Goal: Task Accomplishment & Management: Manage account settings

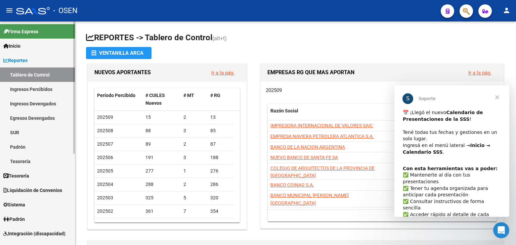
click at [42, 181] on link "Tesorería" at bounding box center [37, 176] width 75 height 14
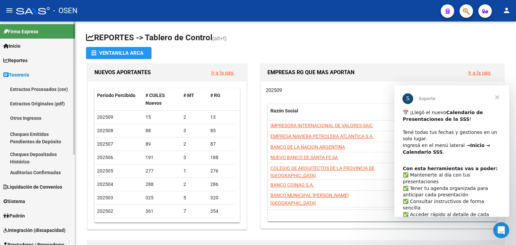
click at [34, 175] on link "Auditorías Confirmadas" at bounding box center [37, 172] width 75 height 14
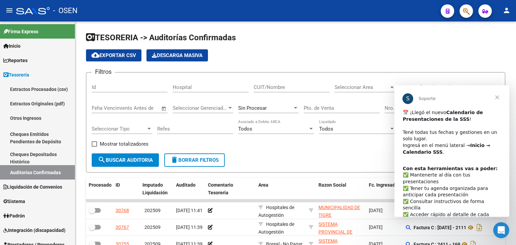
click at [499, 99] on span "Cerrar" at bounding box center [497, 97] width 24 height 24
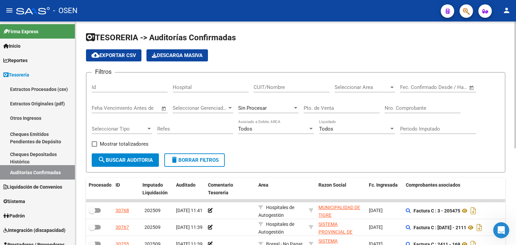
click at [426, 106] on input "Nro. Comprobante" at bounding box center [423, 108] width 76 height 6
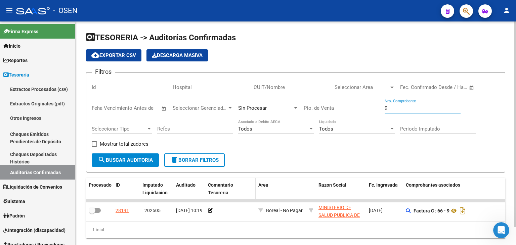
type input "9"
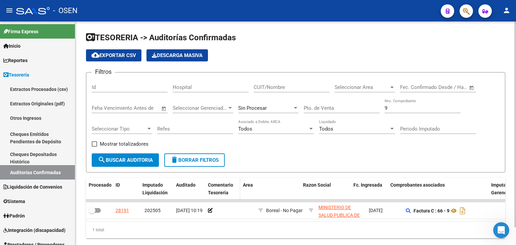
drag, startPoint x: 254, startPoint y: 190, endPoint x: 236, endPoint y: 192, distance: 17.9
click at [237, 192] on span at bounding box center [238, 189] width 3 height 22
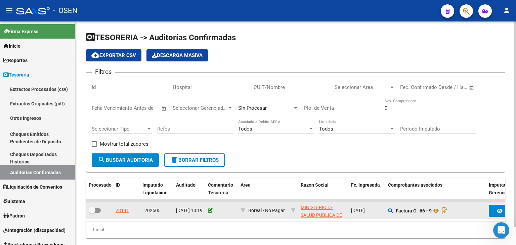
click at [209, 211] on icon at bounding box center [210, 210] width 5 height 5
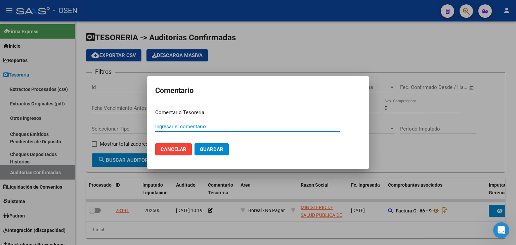
type input "p"
type input "PAGA - OP 88983"
click at [195, 144] on button "Guardar" at bounding box center [212, 150] width 34 height 12
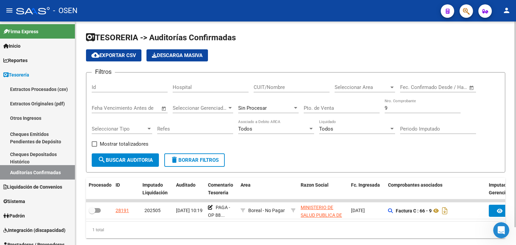
click at [398, 109] on input "9" at bounding box center [423, 108] width 76 height 6
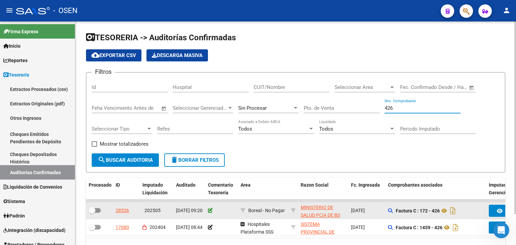
type input "426"
click at [211, 211] on icon at bounding box center [210, 210] width 5 height 5
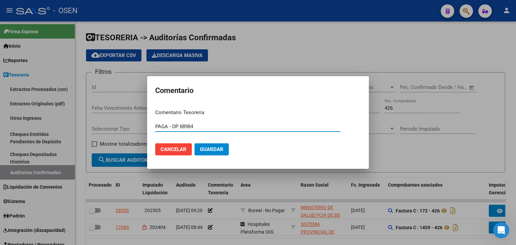
type input "PAGA - OP 88984"
click at [195, 144] on button "Guardar" at bounding box center [212, 150] width 34 height 12
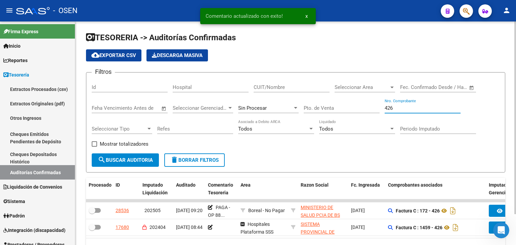
click at [398, 109] on input "426" at bounding box center [423, 108] width 76 height 6
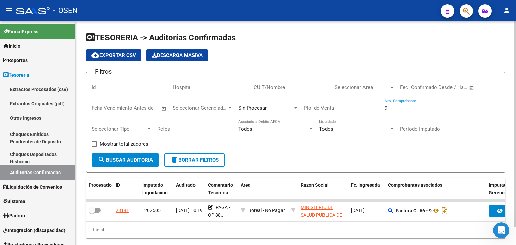
click at [391, 106] on input "9" at bounding box center [423, 108] width 76 height 6
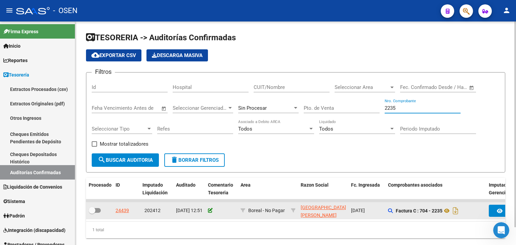
type input "2235"
click at [209, 212] on icon at bounding box center [210, 210] width 5 height 5
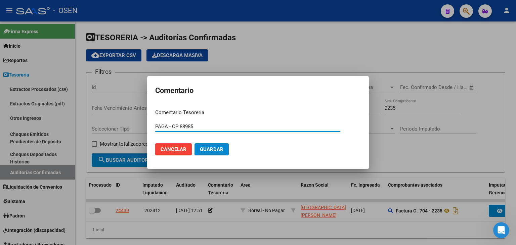
type input "PAGA - OP 88985"
click at [195, 144] on button "Guardar" at bounding box center [212, 150] width 34 height 12
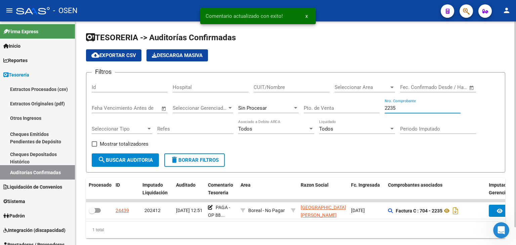
click at [410, 108] on input "2235" at bounding box center [423, 108] width 76 height 6
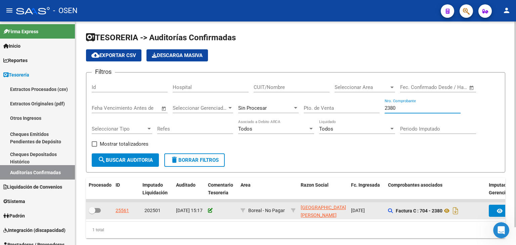
type input "2380"
click at [211, 210] on icon at bounding box center [210, 210] width 5 height 5
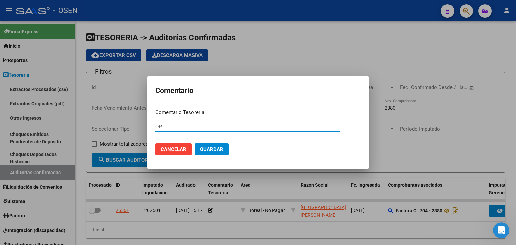
type input "O"
type input "PAGA - OP 88985"
click at [195, 144] on button "Guardar" at bounding box center [212, 150] width 34 height 12
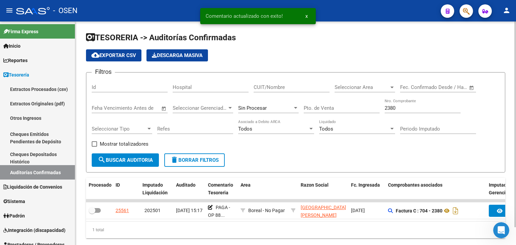
click at [413, 109] on input "2380" at bounding box center [423, 108] width 76 height 6
type input "2235"
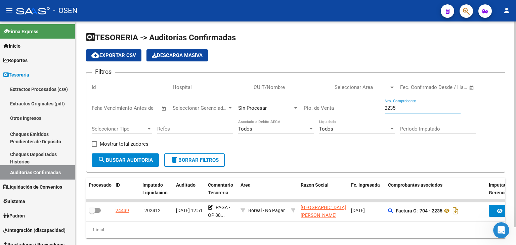
click at [417, 107] on input "2235" at bounding box center [423, 108] width 76 height 6
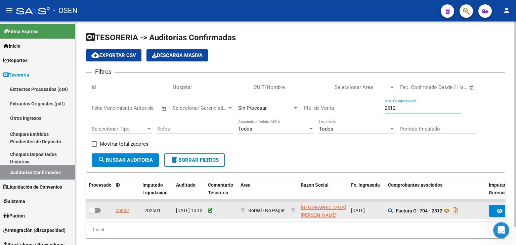
type input "2512"
click at [212, 209] on icon at bounding box center [210, 210] width 5 height 5
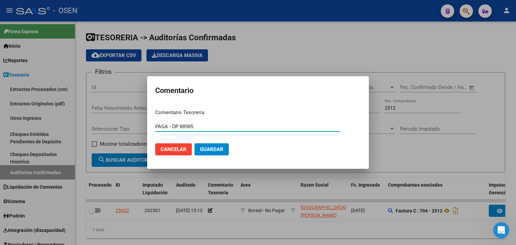
type input "PAGA - OP 88985"
click at [195, 144] on button "Guardar" at bounding box center [212, 150] width 34 height 12
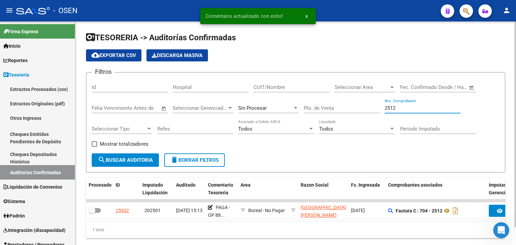
click at [400, 111] on input "2512" at bounding box center [423, 108] width 76 height 6
click at [400, 111] on div "2512 Nro. Comprobante" at bounding box center [423, 106] width 76 height 14
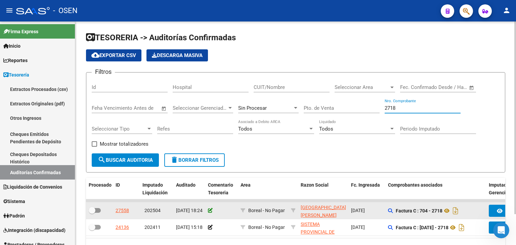
type input "2718"
click at [210, 210] on icon at bounding box center [210, 210] width 5 height 5
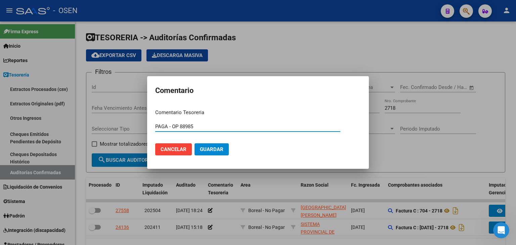
type input "PAGA - OP 88985"
click at [195, 144] on button "Guardar" at bounding box center [212, 150] width 34 height 12
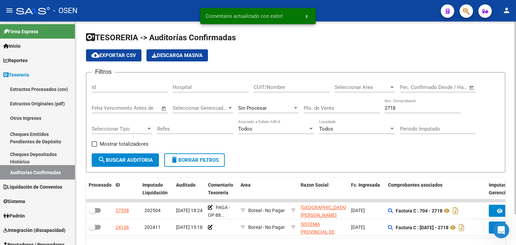
click at [403, 109] on input "2718" at bounding box center [423, 108] width 76 height 6
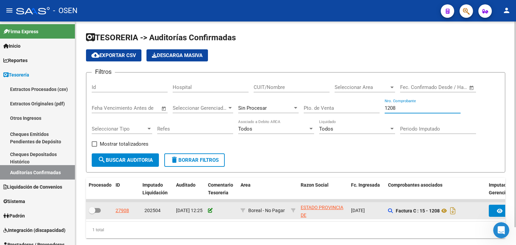
type input "1208"
click at [210, 209] on icon at bounding box center [210, 210] width 5 height 5
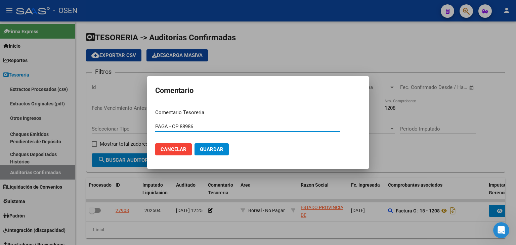
type input "PAGA - OP 88986"
click at [195, 144] on button "Guardar" at bounding box center [212, 150] width 34 height 12
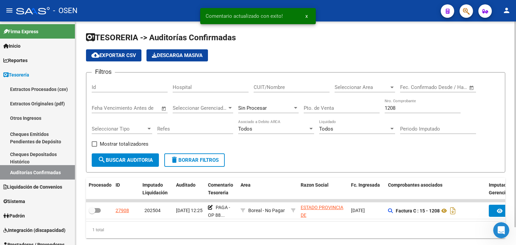
drag, startPoint x: 401, startPoint y: 104, endPoint x: 387, endPoint y: 107, distance: 14.4
click at [387, 107] on div "1208 Nro. Comprobante" at bounding box center [423, 106] width 76 height 14
drag, startPoint x: 399, startPoint y: 105, endPoint x: 379, endPoint y: 108, distance: 20.4
click at [380, 108] on div "Filtros Id Hospital CUIT/Nombre Seleccionar Area Seleccionar Area Fecha inicio …" at bounding box center [296, 116] width 408 height 76
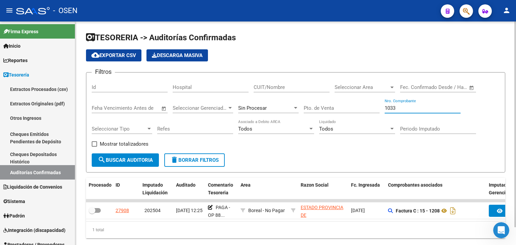
type input "1033"
click at [142, 158] on span "search Buscar Auditoria" at bounding box center [125, 160] width 55 height 6
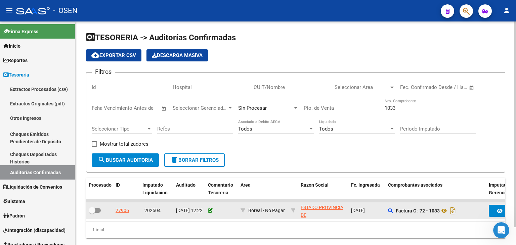
click at [211, 210] on icon at bounding box center [210, 210] width 5 height 5
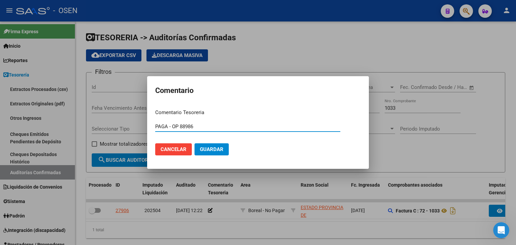
type input "PAGA - OP 88986"
click at [195, 144] on button "Guardar" at bounding box center [212, 150] width 34 height 12
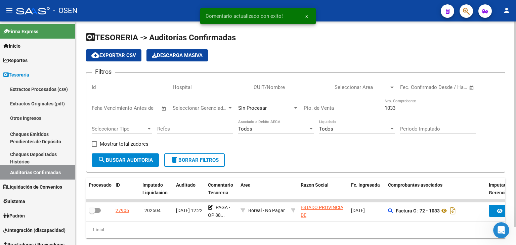
click at [395, 110] on input "1033" at bounding box center [423, 108] width 76 height 6
click at [395, 109] on input "1033" at bounding box center [423, 108] width 76 height 6
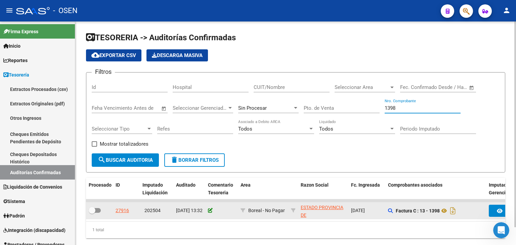
type input "1398"
click at [211, 211] on icon at bounding box center [210, 210] width 5 height 5
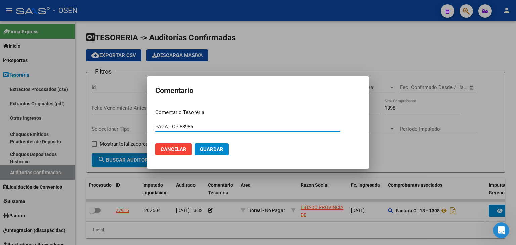
type input "PAGA - OP 88986"
click at [195, 144] on button "Guardar" at bounding box center [212, 150] width 34 height 12
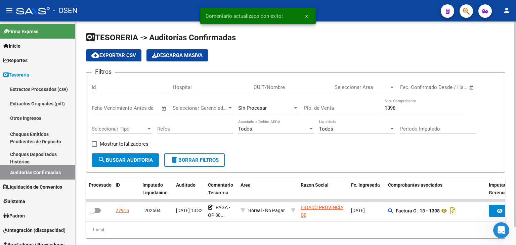
click at [424, 112] on div "1398 Nro. Comprobante" at bounding box center [423, 106] width 76 height 14
click at [422, 111] on div "1398 Nro. Comprobante" at bounding box center [423, 106] width 76 height 14
click at [421, 111] on div "1398 Nro. Comprobante" at bounding box center [423, 106] width 76 height 14
click at [421, 108] on input "1398" at bounding box center [423, 108] width 76 height 6
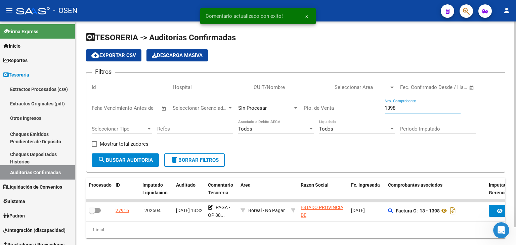
click at [421, 108] on input "1398" at bounding box center [423, 108] width 76 height 6
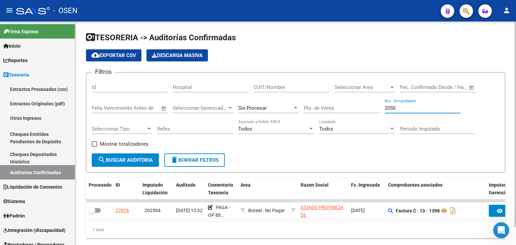
type input "2050"
click at [141, 162] on span "search Buscar Auditoria" at bounding box center [125, 160] width 55 height 6
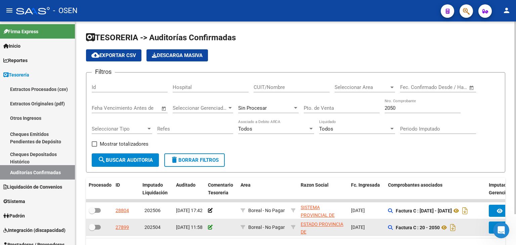
click at [208, 226] on icon at bounding box center [210, 227] width 5 height 5
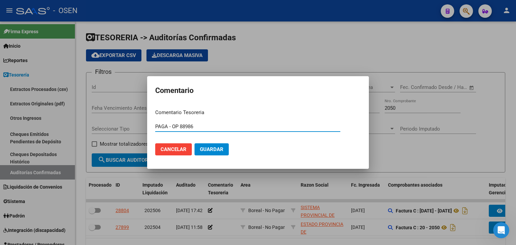
type input "PAGA - OP 88986"
click at [195, 144] on button "Guardar" at bounding box center [212, 150] width 34 height 12
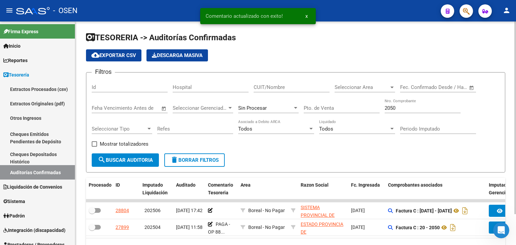
click at [406, 107] on input "2050" at bounding box center [423, 108] width 76 height 6
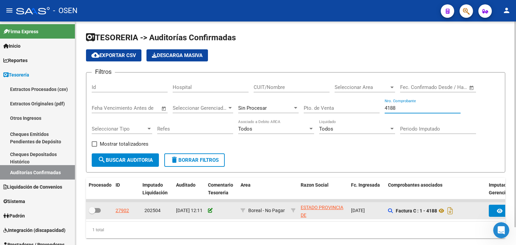
type input "4188"
click at [211, 211] on icon at bounding box center [210, 210] width 5 height 5
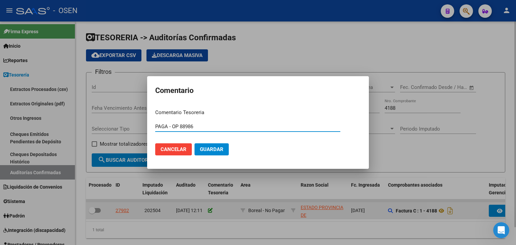
type input "PAGA - OP 88986"
click at [195, 144] on button "Guardar" at bounding box center [212, 150] width 34 height 12
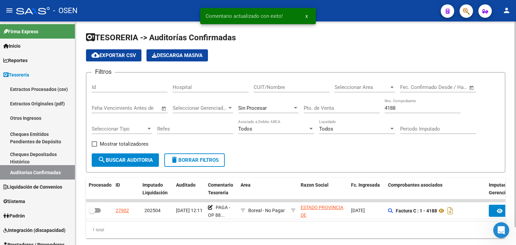
click at [408, 108] on input "4188" at bounding box center [423, 108] width 76 height 6
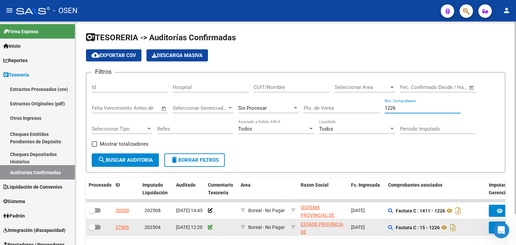
type input "1226"
click at [210, 227] on icon at bounding box center [210, 227] width 5 height 5
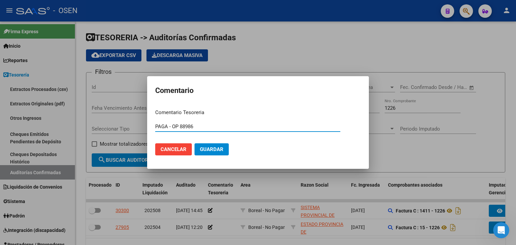
type input "PAGA - OP 88986"
click at [195, 144] on button "Guardar" at bounding box center [212, 150] width 34 height 12
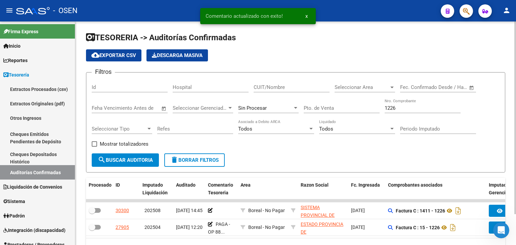
click at [405, 108] on input "1226" at bounding box center [423, 108] width 76 height 6
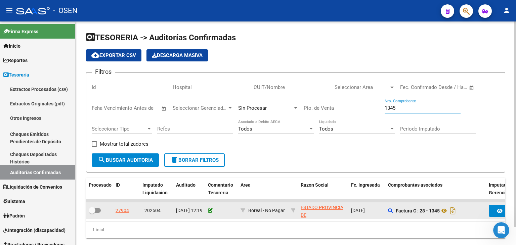
type input "1345"
click at [209, 209] on icon at bounding box center [210, 210] width 5 height 5
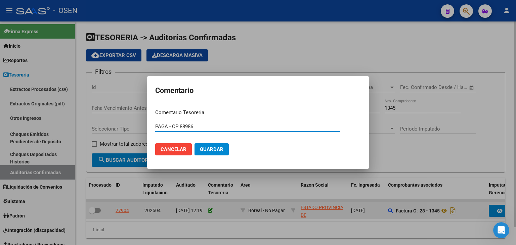
type input "PAGA - OP 88986"
click at [195, 144] on button "Guardar" at bounding box center [212, 150] width 34 height 12
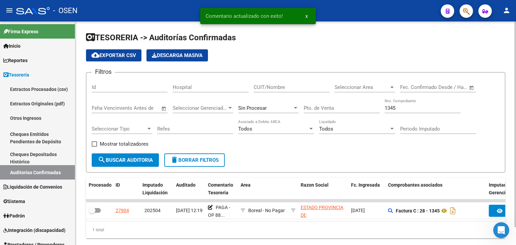
click at [391, 108] on input "1345" at bounding box center [423, 108] width 76 height 6
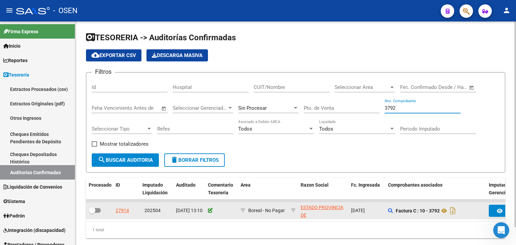
type input "3792"
click at [212, 209] on icon at bounding box center [210, 210] width 5 height 5
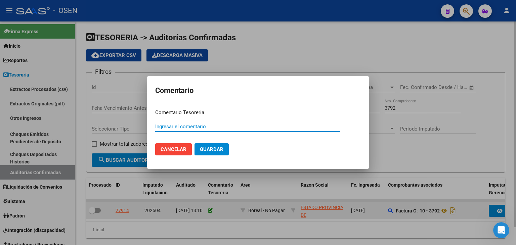
type input "-"
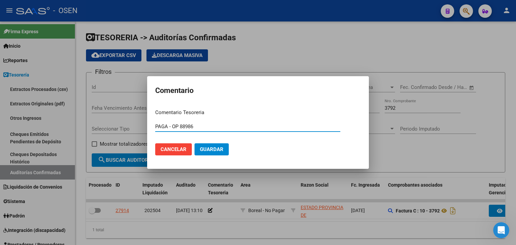
click at [190, 127] on input "PAGA - OP 88986" at bounding box center [247, 127] width 185 height 6
type input "PAGA - OP 88986"
click at [215, 151] on span "Guardar" at bounding box center [212, 150] width 24 height 6
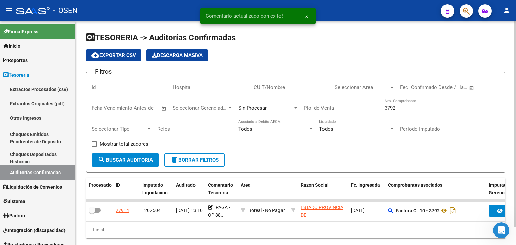
click at [398, 110] on input "3792" at bounding box center [423, 108] width 76 height 6
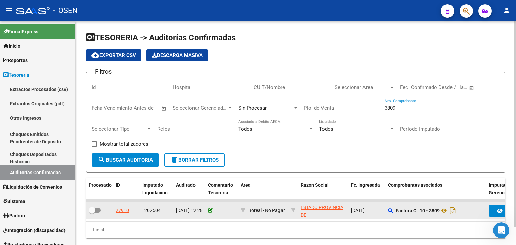
type input "3809"
click at [209, 210] on icon at bounding box center [210, 210] width 5 height 5
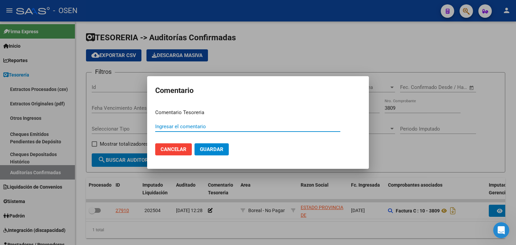
paste input "PAGA - OP 88986"
type input "PAGA - OP 88986"
click at [219, 150] on span "Guardar" at bounding box center [212, 150] width 24 height 6
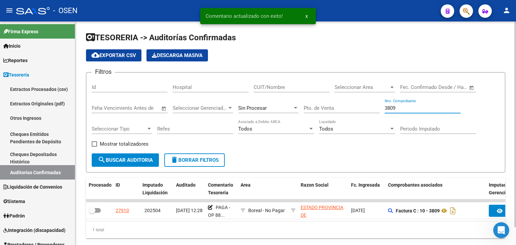
click at [403, 109] on input "3809" at bounding box center [423, 108] width 76 height 6
click at [403, 108] on input "3809" at bounding box center [423, 108] width 76 height 6
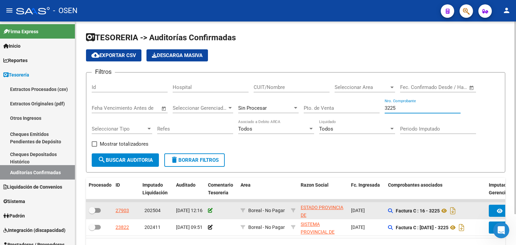
type input "3225"
click at [209, 211] on icon at bounding box center [210, 210] width 5 height 5
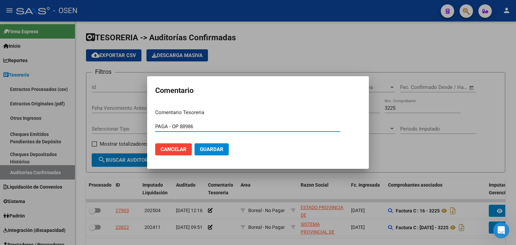
type input "PAGA - OP 88986"
click at [219, 152] on span "Guardar" at bounding box center [212, 150] width 24 height 6
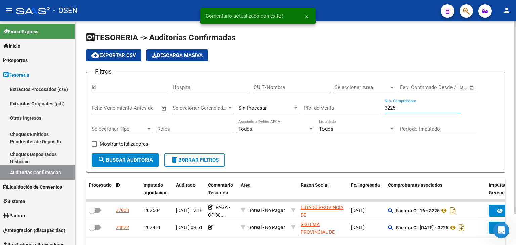
click at [394, 108] on input "3225" at bounding box center [423, 108] width 76 height 6
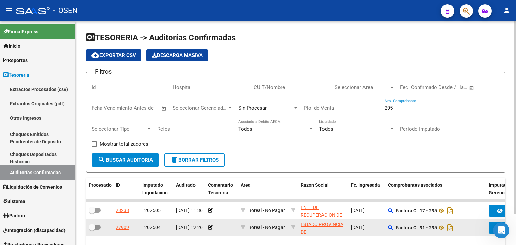
type input "295"
click at [209, 230] on div at bounding box center [221, 228] width 27 height 8
click at [210, 229] on icon at bounding box center [210, 227] width 5 height 5
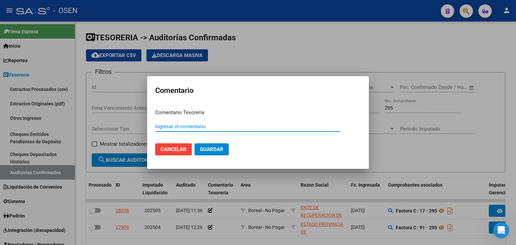
click at [187, 126] on input "Ingresar el comentario" at bounding box center [247, 127] width 185 height 6
paste input "PAGA - OP 88986"
type input "PAGA - OP 88986"
click at [208, 152] on span "Guardar" at bounding box center [212, 150] width 24 height 6
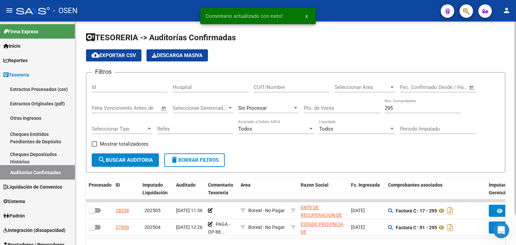
click at [411, 109] on input "295" at bounding box center [423, 108] width 76 height 6
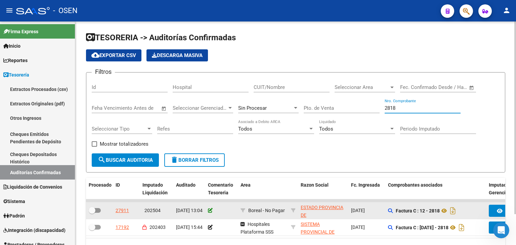
type input "2818"
click at [210, 210] on icon at bounding box center [210, 210] width 5 height 5
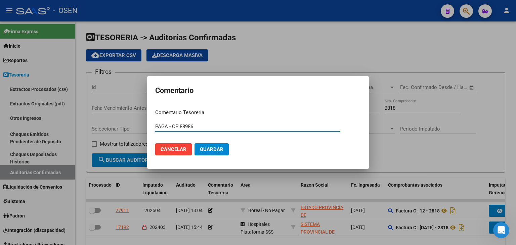
type input "PAGA - OP 88986"
click at [210, 152] on span "Guardar" at bounding box center [212, 150] width 24 height 6
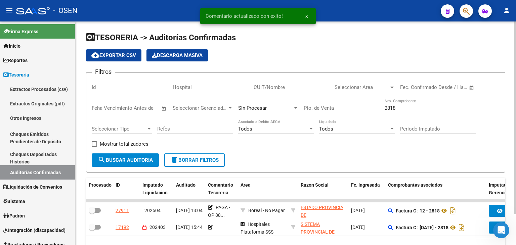
click at [407, 110] on input "2818" at bounding box center [423, 108] width 76 height 6
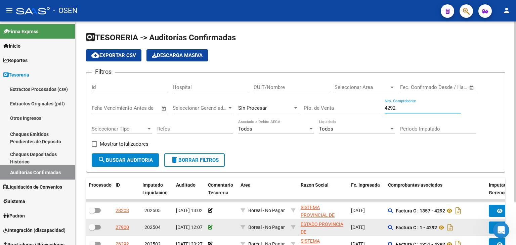
type input "4292"
click at [211, 225] on icon at bounding box center [210, 227] width 5 height 5
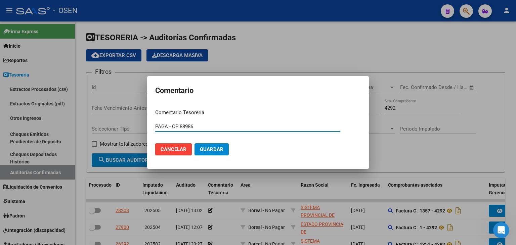
type input "PAGA - OP 88986"
click at [213, 152] on span "Guardar" at bounding box center [212, 150] width 24 height 6
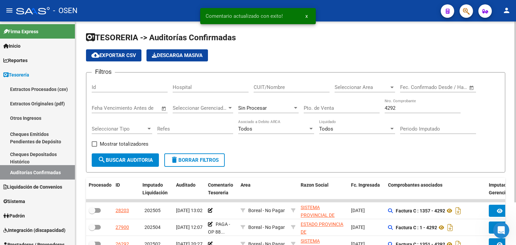
click at [395, 107] on input "4292" at bounding box center [423, 108] width 76 height 6
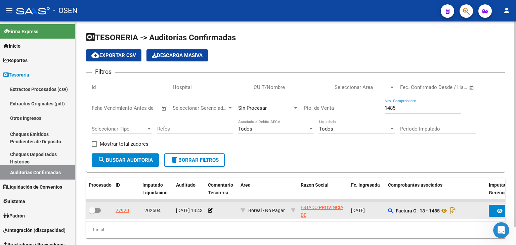
type input "1485"
click at [207, 207] on datatable-body-cell at bounding box center [221, 211] width 33 height 16
click at [208, 208] on icon at bounding box center [210, 210] width 5 height 5
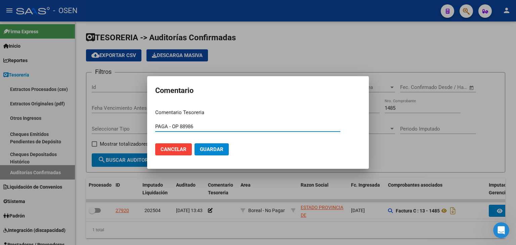
type input "PAGA - OP 88986"
click at [221, 149] on span "Guardar" at bounding box center [212, 150] width 24 height 6
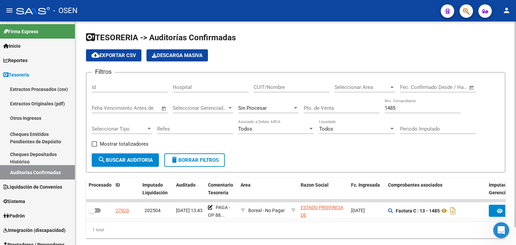
click at [400, 107] on input "1485" at bounding box center [423, 108] width 76 height 6
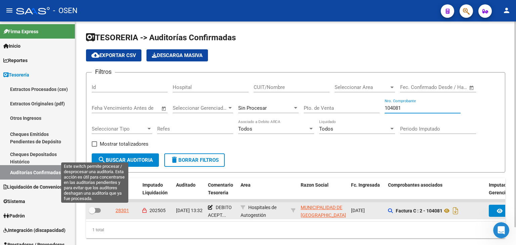
type input "104081"
click at [94, 209] on span at bounding box center [92, 210] width 7 height 7
click at [92, 213] on input "checkbox" at bounding box center [92, 213] width 0 height 0
checkbox input "true"
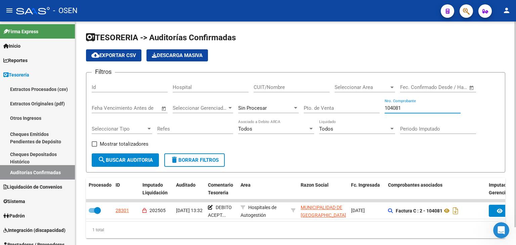
drag, startPoint x: 410, startPoint y: 107, endPoint x: 338, endPoint y: 113, distance: 72.9
click at [342, 110] on div "Filtros Id Hospital CUIT/Nombre Seleccionar Area Seleccionar Area Fecha inicio …" at bounding box center [296, 116] width 408 height 76
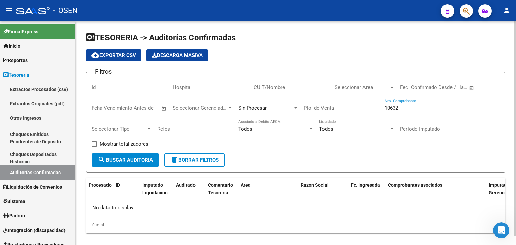
click at [397, 104] on div "10632 Nro. Comprobante" at bounding box center [423, 106] width 76 height 14
click at [400, 108] on input "10632" at bounding box center [423, 108] width 76 height 6
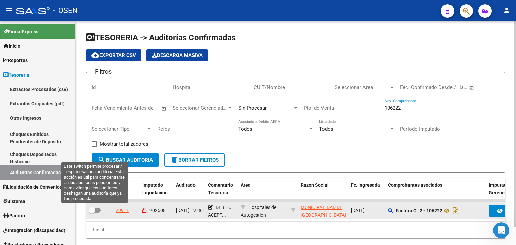
type input "106222"
click at [91, 213] on span at bounding box center [92, 210] width 7 height 7
click at [92, 213] on input "checkbox" at bounding box center [92, 213] width 0 height 0
checkbox input "true"
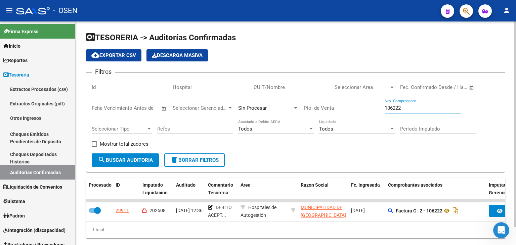
click at [411, 108] on input "106222" at bounding box center [423, 108] width 76 height 6
type input "106224"
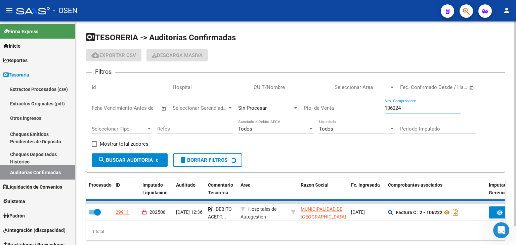
checkbox input "false"
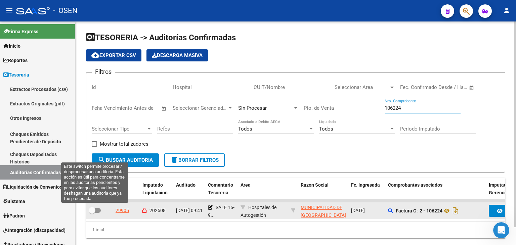
type input "106224"
click at [99, 211] on span at bounding box center [95, 210] width 12 height 5
click at [92, 213] on input "checkbox" at bounding box center [92, 213] width 0 height 0
checkbox input "true"
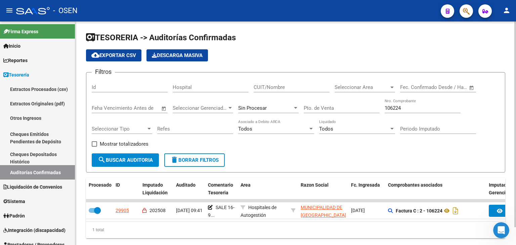
click at [413, 108] on input "106224" at bounding box center [423, 108] width 76 height 6
click at [414, 108] on input "106224" at bounding box center [423, 108] width 76 height 6
type input "106223"
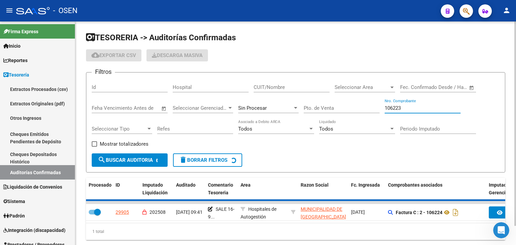
checkbox input "false"
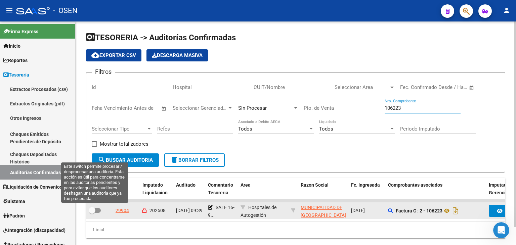
type input "106223"
click at [97, 208] on span at bounding box center [95, 210] width 12 height 5
click at [92, 213] on input "checkbox" at bounding box center [92, 213] width 0 height 0
checkbox input "true"
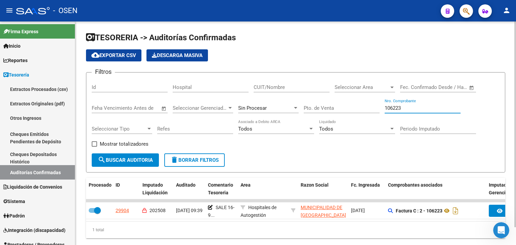
click at [399, 109] on input "106223" at bounding box center [423, 108] width 76 height 6
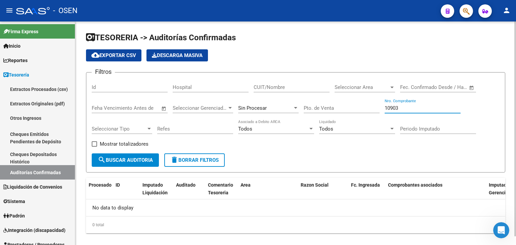
click at [409, 107] on input "10903" at bounding box center [423, 108] width 76 height 6
click at [410, 107] on input "10903" at bounding box center [423, 108] width 76 height 6
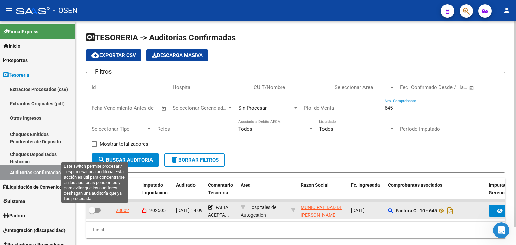
type input "645"
click at [97, 211] on span at bounding box center [95, 210] width 12 height 5
click at [92, 213] on input "checkbox" at bounding box center [92, 213] width 0 height 0
checkbox input "true"
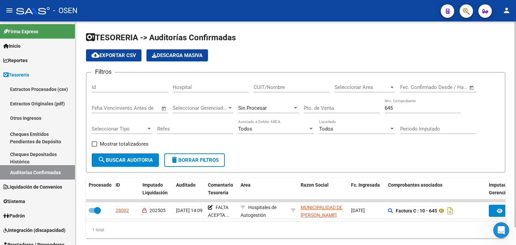
click at [389, 107] on input "645" at bounding box center [423, 108] width 76 height 6
type input "852"
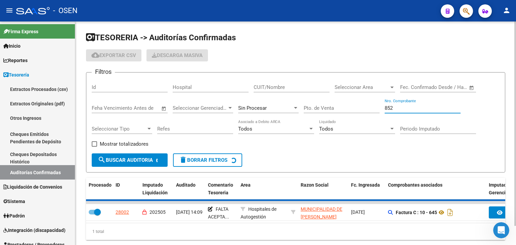
checkbox input "false"
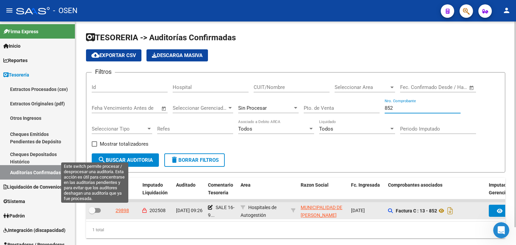
type input "852"
click at [95, 213] on label at bounding box center [95, 211] width 12 height 8
click at [92, 213] on input "checkbox" at bounding box center [92, 213] width 0 height 0
checkbox input "true"
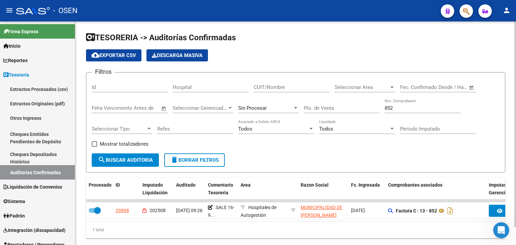
click at [396, 108] on input "852" at bounding box center [423, 108] width 76 height 6
type input "593"
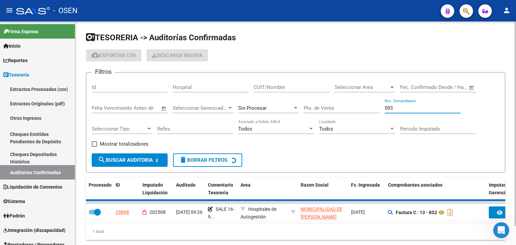
checkbox input "false"
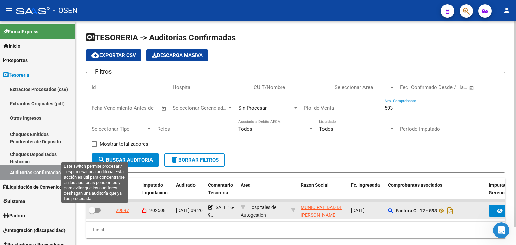
type input "593"
click at [94, 209] on span at bounding box center [92, 210] width 7 height 7
click at [92, 213] on input "checkbox" at bounding box center [92, 213] width 0 height 0
checkbox input "true"
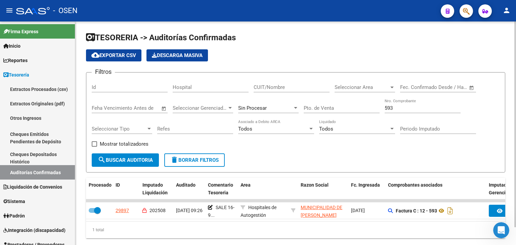
click at [409, 105] on input "593" at bounding box center [423, 108] width 76 height 6
type input "1505"
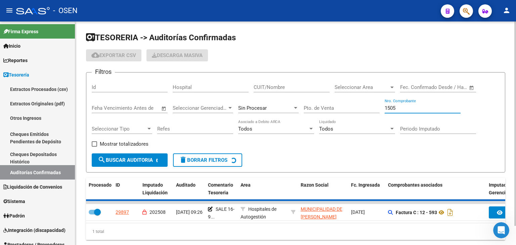
checkbox input "false"
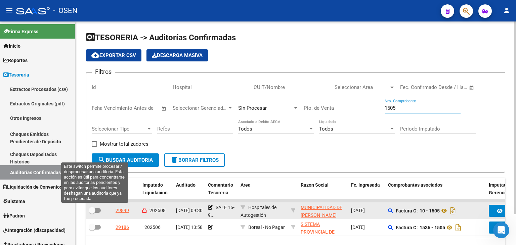
type input "1505"
click at [94, 210] on span at bounding box center [92, 210] width 7 height 7
click at [92, 213] on input "checkbox" at bounding box center [92, 213] width 0 height 0
checkbox input "true"
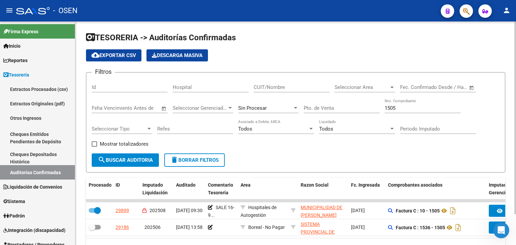
click at [392, 110] on input "1505" at bounding box center [423, 108] width 76 height 6
click at [393, 110] on input "1505" at bounding box center [423, 108] width 76 height 6
type input "1504"
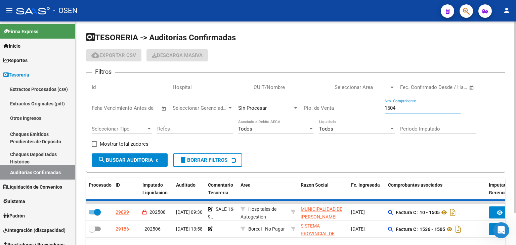
checkbox input "false"
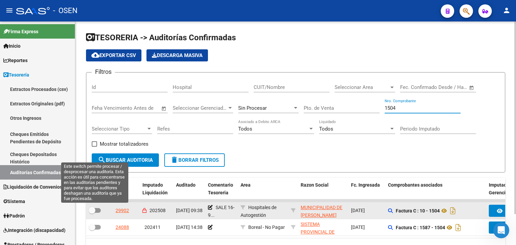
type input "1504"
click at [97, 211] on span at bounding box center [95, 210] width 12 height 5
click at [92, 213] on input "checkbox" at bounding box center [92, 213] width 0 height 0
checkbox input "true"
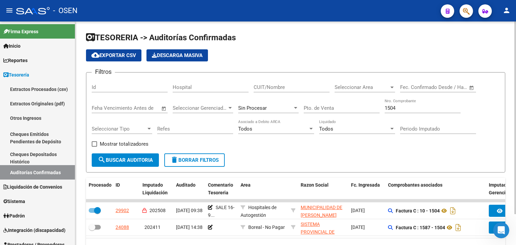
click at [397, 107] on input "1504" at bounding box center [423, 108] width 76 height 6
type input "54"
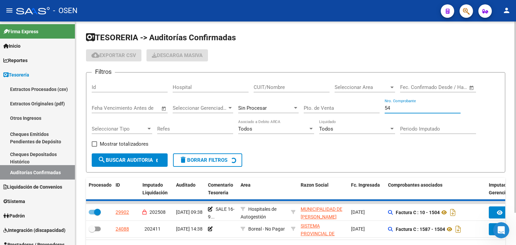
checkbox input "false"
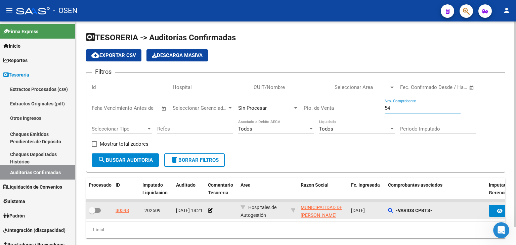
type input "54"
click at [393, 213] on div "-VARIOS CPBTS-" at bounding box center [435, 211] width 95 height 8
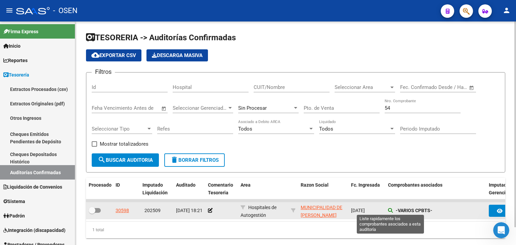
click at [391, 211] on icon at bounding box center [390, 210] width 5 height 5
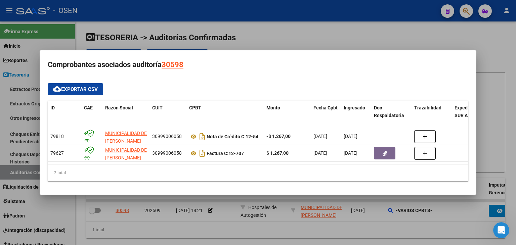
click at [387, 225] on div at bounding box center [258, 122] width 516 height 245
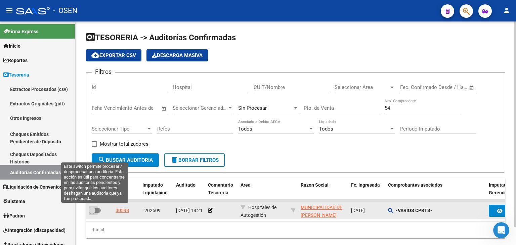
click at [98, 212] on label at bounding box center [95, 211] width 12 height 8
click at [92, 213] on input "checkbox" at bounding box center [92, 213] width 0 height 0
checkbox input "true"
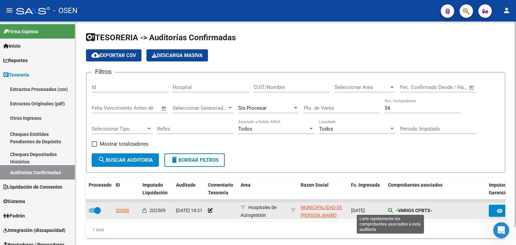
click at [391, 210] on icon at bounding box center [390, 210] width 5 height 5
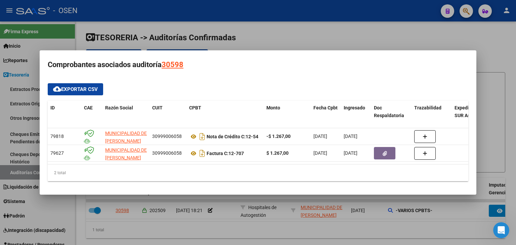
click at [380, 230] on div at bounding box center [258, 122] width 516 height 245
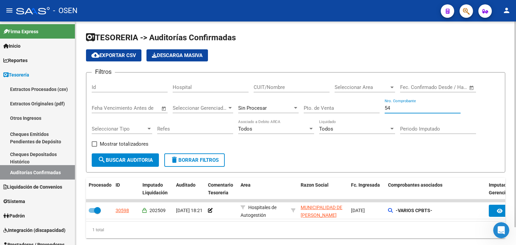
click at [391, 109] on input "54" at bounding box center [423, 108] width 76 height 6
type input "1760"
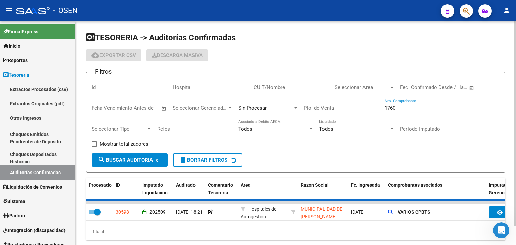
checkbox input "false"
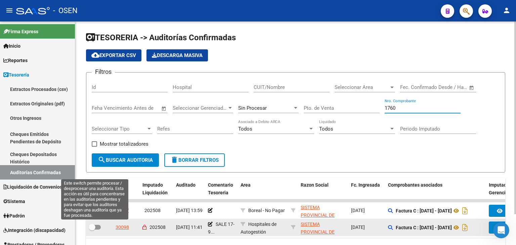
type input "1760"
click at [98, 226] on span at bounding box center [95, 227] width 12 height 5
click at [92, 230] on input "checkbox" at bounding box center [92, 230] width 0 height 0
checkbox input "true"
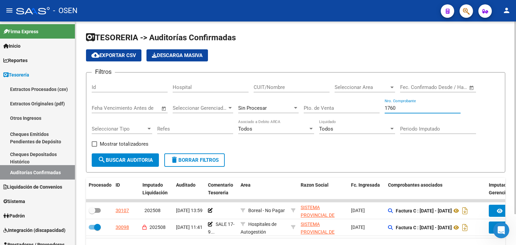
click at [402, 109] on input "1760" at bounding box center [423, 108] width 76 height 6
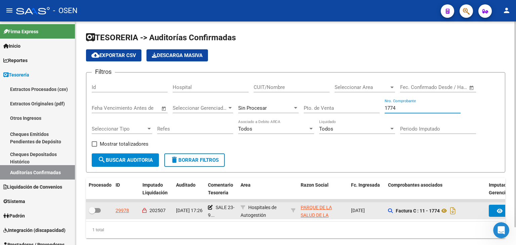
type input "1774"
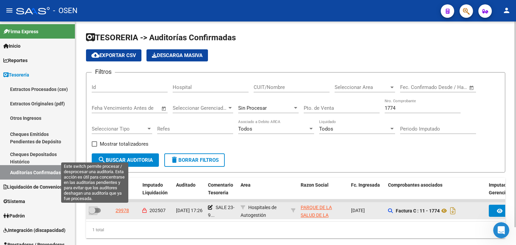
click at [94, 211] on span at bounding box center [92, 210] width 7 height 7
click at [92, 213] on input "checkbox" at bounding box center [92, 213] width 0 height 0
checkbox input "true"
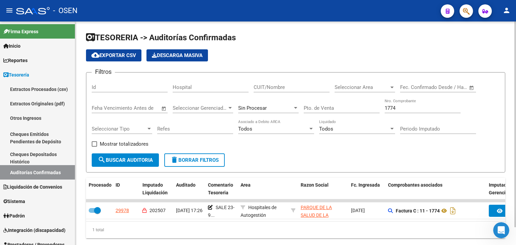
click at [390, 109] on input "1774" at bounding box center [423, 108] width 76 height 6
type input "648"
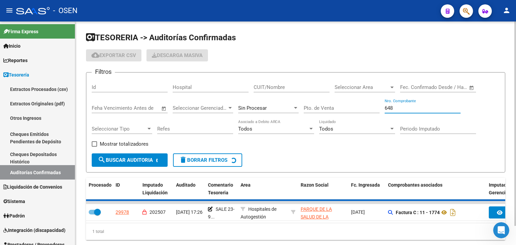
checkbox input "false"
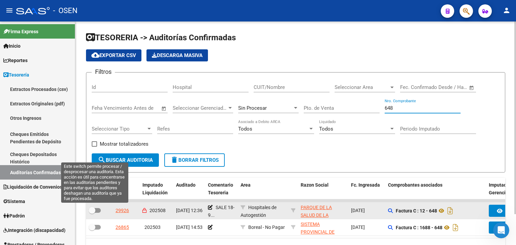
type input "648"
click at [96, 209] on span at bounding box center [95, 210] width 12 height 5
click at [92, 213] on input "checkbox" at bounding box center [92, 213] width 0 height 0
checkbox input "true"
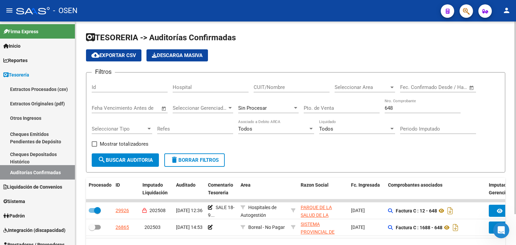
click at [392, 111] on div "648 Nro. Comprobante" at bounding box center [423, 106] width 76 height 14
click at [392, 110] on input "648" at bounding box center [423, 108] width 76 height 6
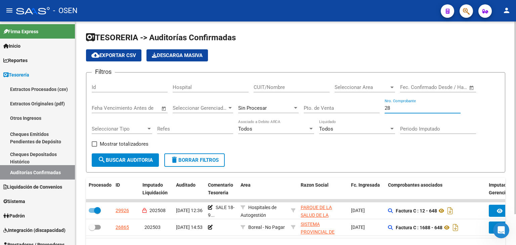
type input "285"
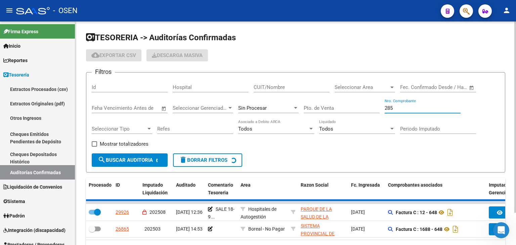
checkbox input "false"
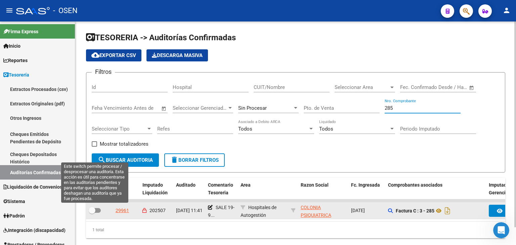
type input "285"
click at [93, 209] on span at bounding box center [92, 210] width 7 height 7
click at [92, 213] on input "checkbox" at bounding box center [92, 213] width 0 height 0
checkbox input "true"
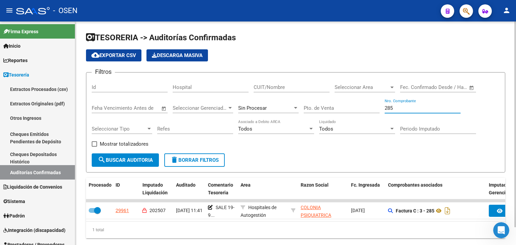
click at [395, 108] on input "285" at bounding box center [423, 108] width 76 height 6
type input "10610"
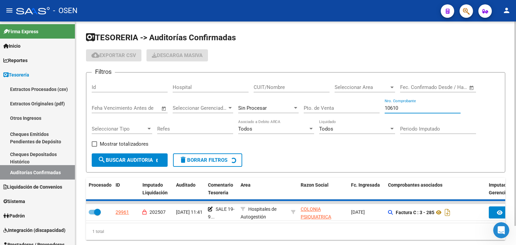
checkbox input "false"
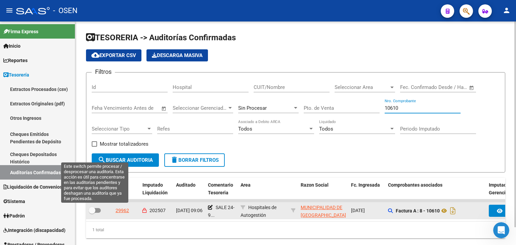
type input "10610"
click at [97, 211] on span at bounding box center [95, 210] width 12 height 5
click at [92, 213] on input "checkbox" at bounding box center [92, 213] width 0 height 0
checkbox input "true"
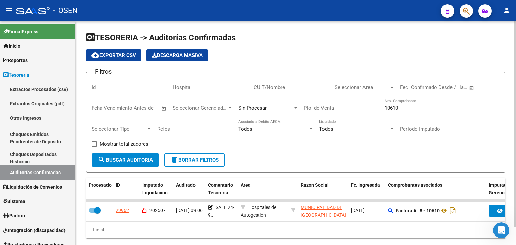
click at [397, 106] on input "10610" at bounding box center [423, 108] width 76 height 6
type input "10609"
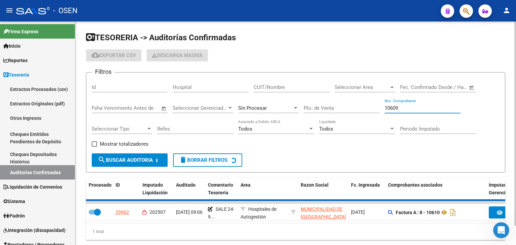
checkbox input "false"
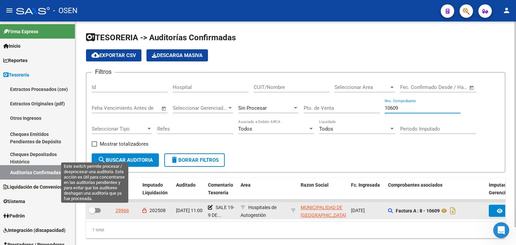
type input "10609"
click at [93, 213] on span at bounding box center [92, 210] width 7 height 7
click at [92, 213] on input "checkbox" at bounding box center [92, 213] width 0 height 0
checkbox input "true"
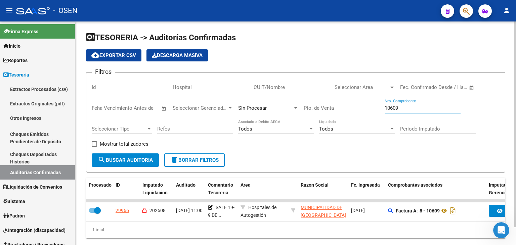
click at [406, 108] on input "10609" at bounding box center [423, 108] width 76 height 6
type input "10612"
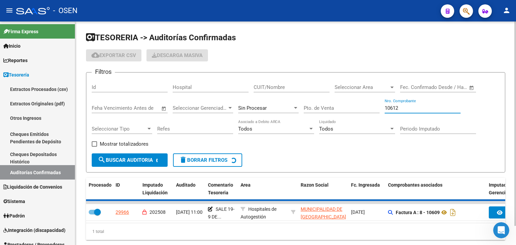
checkbox input "false"
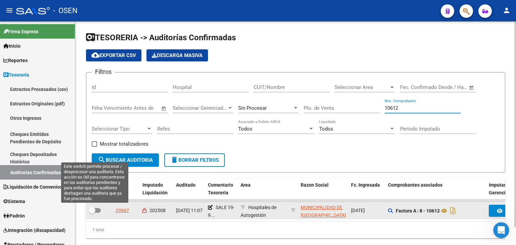
type input "10612"
click at [94, 208] on span at bounding box center [92, 210] width 7 height 7
click at [92, 213] on input "checkbox" at bounding box center [92, 213] width 0 height 0
checkbox input "true"
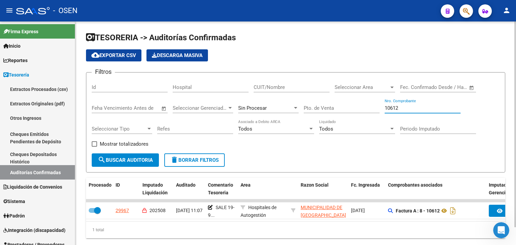
click at [402, 108] on input "10612" at bounding box center [423, 108] width 76 height 6
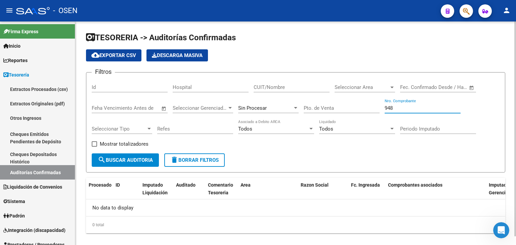
type input "948"
click at [405, 103] on div "948 Nro. Comprobante" at bounding box center [423, 106] width 76 height 14
click at [404, 108] on input "948" at bounding box center [423, 108] width 76 height 6
click at [405, 108] on input "948" at bounding box center [423, 108] width 76 height 6
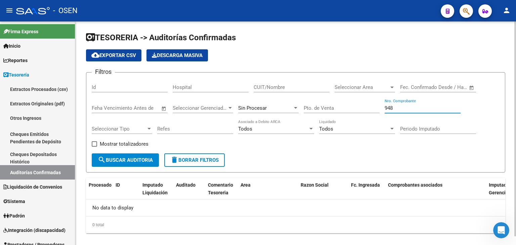
click at [405, 109] on input "948" at bounding box center [423, 108] width 76 height 6
click at [404, 109] on input "948" at bounding box center [423, 108] width 76 height 6
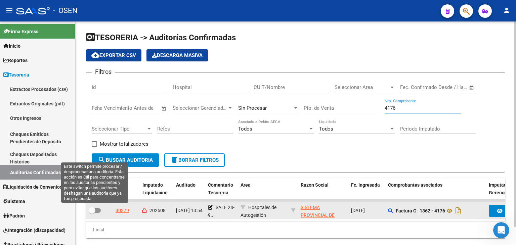
type input "4176"
click at [95, 210] on span at bounding box center [92, 210] width 7 height 7
click at [92, 213] on input "checkbox" at bounding box center [92, 213] width 0 height 0
checkbox input "true"
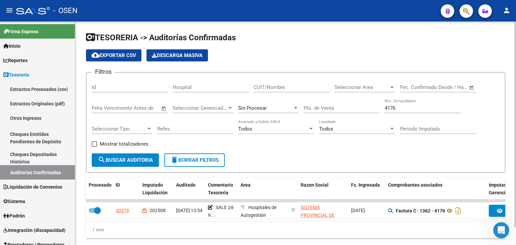
click at [405, 110] on input "4176" at bounding box center [423, 108] width 76 height 6
type input "13578"
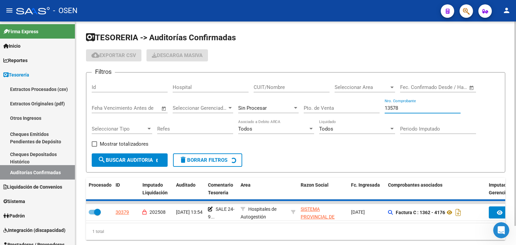
checkbox input "false"
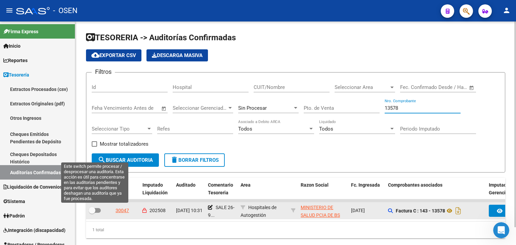
type input "13578"
click at [97, 211] on span at bounding box center [95, 210] width 12 height 5
click at [92, 213] on input "checkbox" at bounding box center [92, 213] width 0 height 0
checkbox input "true"
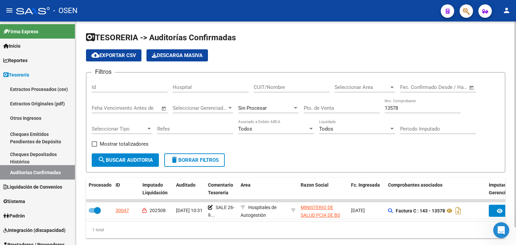
click at [397, 105] on input "13578" at bounding box center [423, 108] width 76 height 6
type input "5906"
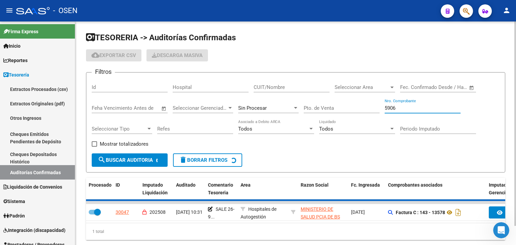
checkbox input "false"
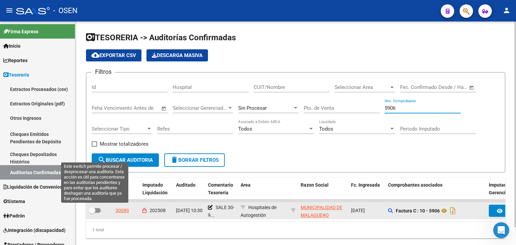
type input "5906"
click at [96, 210] on span at bounding box center [95, 210] width 12 height 5
click at [92, 213] on input "checkbox" at bounding box center [92, 213] width 0 height 0
checkbox input "true"
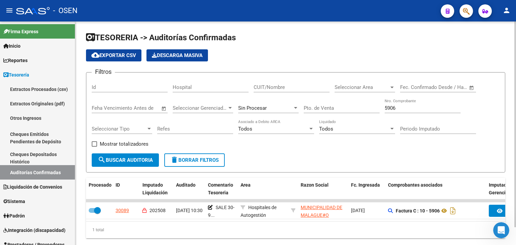
click at [408, 110] on input "5906" at bounding box center [423, 108] width 76 height 6
type input "5"
type input "1"
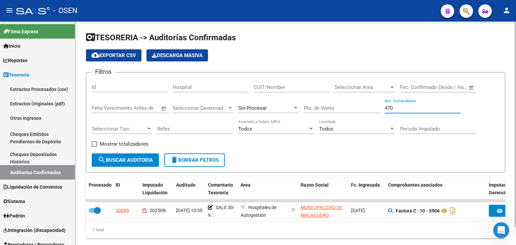
type input "4700"
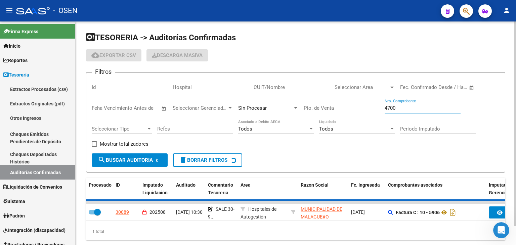
checkbox input "false"
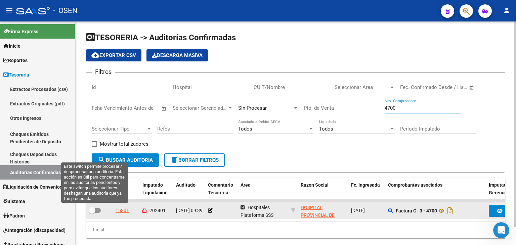
type input "4700"
click at [100, 208] on span at bounding box center [95, 210] width 12 height 5
click at [92, 213] on input "checkbox" at bounding box center [92, 213] width 0 height 0
checkbox input "true"
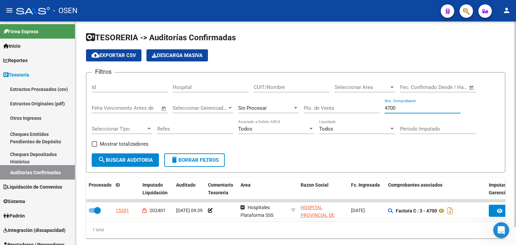
drag, startPoint x: 403, startPoint y: 109, endPoint x: 295, endPoint y: 117, distance: 108.9
click at [297, 116] on div "Filtros Id Hospital CUIT/Nombre Seleccionar Area Seleccionar Area Fecha inicio …" at bounding box center [296, 116] width 408 height 76
type input "39502"
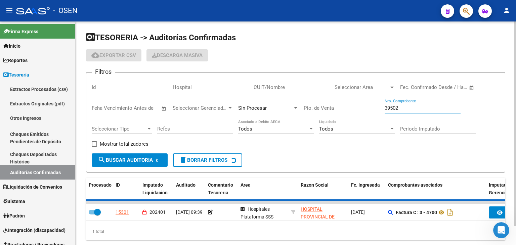
checkbox input "false"
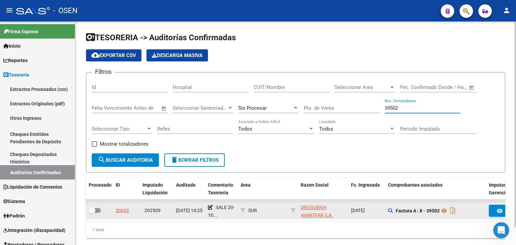
type input "39502"
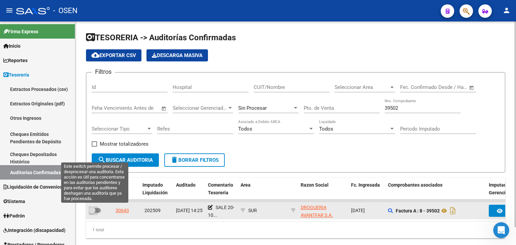
click at [99, 208] on span at bounding box center [95, 210] width 12 height 5
click at [92, 213] on input "checkbox" at bounding box center [92, 213] width 0 height 0
checkbox input "true"
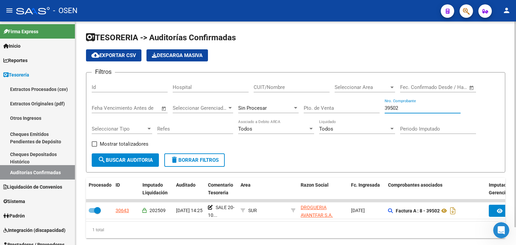
drag, startPoint x: 382, startPoint y: 107, endPoint x: 331, endPoint y: 110, distance: 51.2
click at [332, 110] on div "Filtros Id Hospital CUIT/Nombre Seleccionar Area Seleccionar Area Fecha inicio …" at bounding box center [296, 116] width 408 height 76
type input "39745"
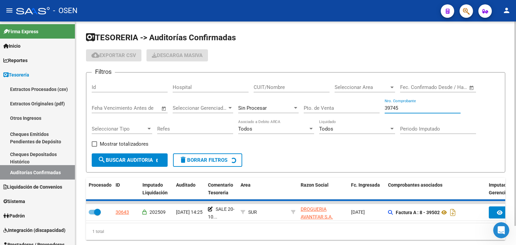
checkbox input "false"
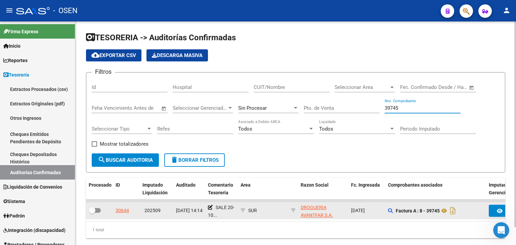
type input "39745"
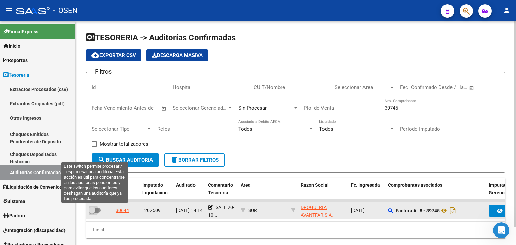
click at [94, 211] on span at bounding box center [92, 210] width 7 height 7
click at [92, 213] on input "checkbox" at bounding box center [92, 213] width 0 height 0
checkbox input "true"
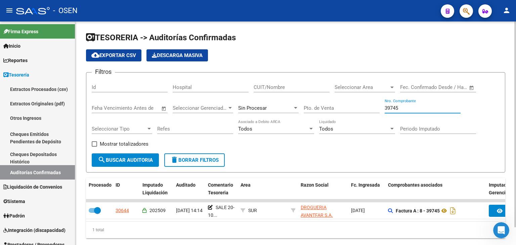
click at [396, 106] on input "39745" at bounding box center [423, 108] width 76 height 6
type input "4283"
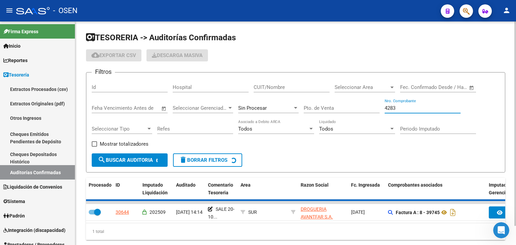
checkbox input "false"
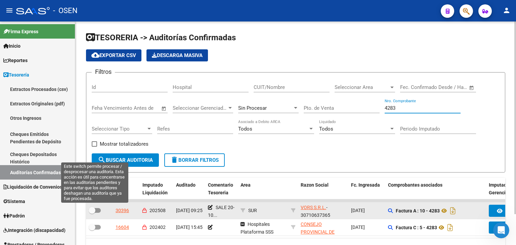
type input "4283"
click at [97, 212] on label at bounding box center [95, 211] width 12 height 8
click at [92, 213] on input "checkbox" at bounding box center [92, 213] width 0 height 0
checkbox input "true"
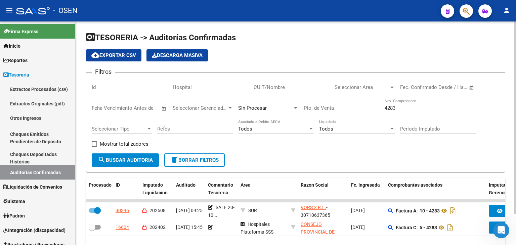
click at [395, 107] on input "4283" at bounding box center [423, 108] width 76 height 6
type input "4279"
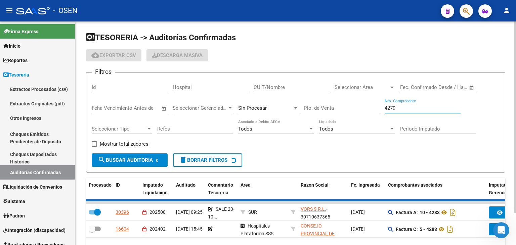
checkbox input "false"
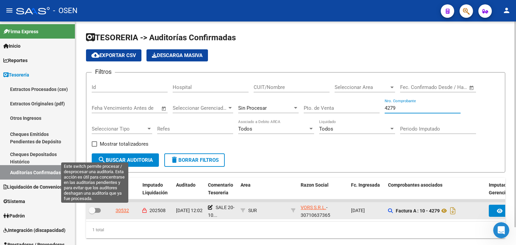
type input "4279"
click at [97, 210] on span at bounding box center [95, 210] width 12 height 5
click at [92, 213] on input "checkbox" at bounding box center [92, 213] width 0 height 0
checkbox input "true"
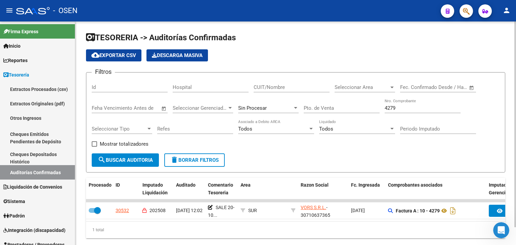
click at [392, 108] on input "4279" at bounding box center [423, 108] width 76 height 6
click at [393, 108] on input "4279" at bounding box center [423, 108] width 76 height 6
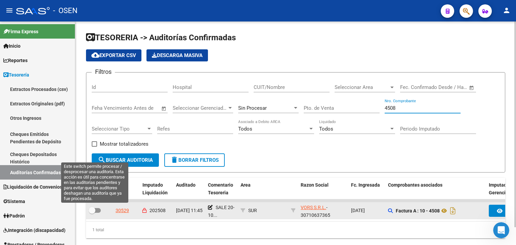
type input "4508"
click at [95, 213] on span at bounding box center [92, 210] width 7 height 7
click at [92, 213] on input "checkbox" at bounding box center [92, 213] width 0 height 0
checkbox input "true"
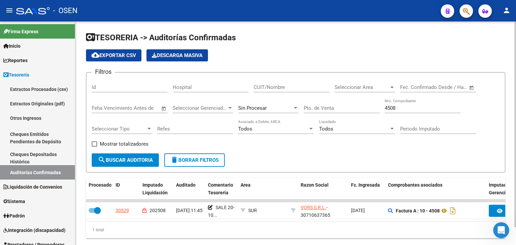
click at [389, 109] on input "4508" at bounding box center [423, 108] width 76 height 6
click at [388, 109] on input "4508" at bounding box center [423, 108] width 76 height 6
type input "1933"
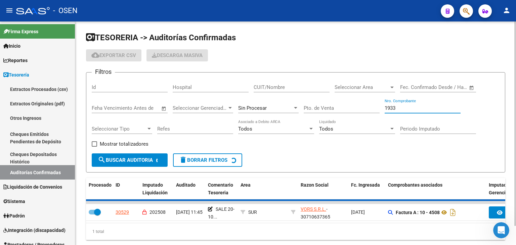
checkbox input "false"
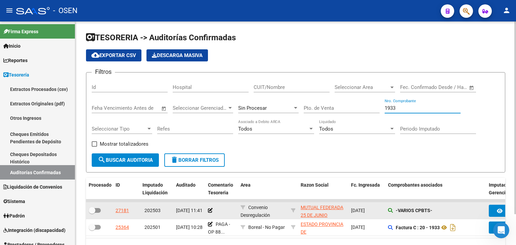
click at [390, 208] on icon at bounding box center [390, 210] width 5 height 5
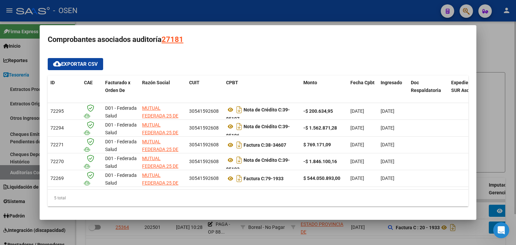
drag, startPoint x: 383, startPoint y: 4, endPoint x: 384, endPoint y: 30, distance: 25.6
click at [383, 3] on div at bounding box center [258, 122] width 516 height 245
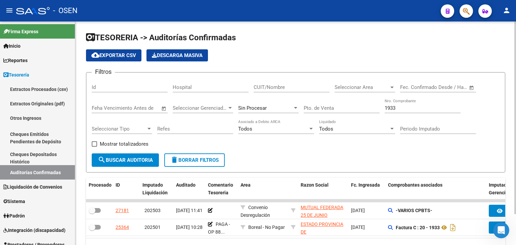
click at [406, 111] on div "1933 Nro. Comprobante" at bounding box center [423, 106] width 76 height 14
click at [405, 109] on input "1933" at bounding box center [423, 108] width 76 height 6
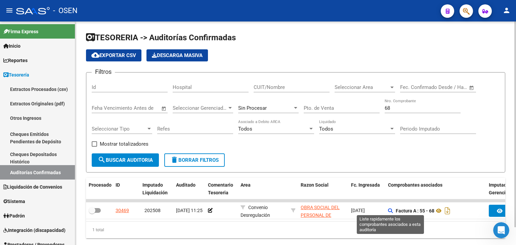
drag, startPoint x: 390, startPoint y: 210, endPoint x: 401, endPoint y: 224, distance: 17.2
click at [401, 222] on datatable-body "30469 202508 [DATE] 11:25 Convenio Desregulación OBRA SOCIAL DEL PERSONAL DE DI…" at bounding box center [296, 211] width 420 height 22
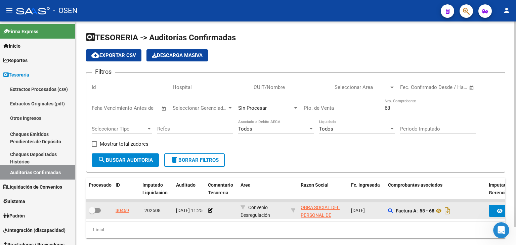
click at [428, 214] on div "Factura A : 55 - 68" at bounding box center [435, 211] width 95 height 11
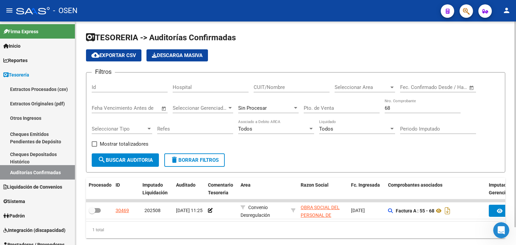
drag, startPoint x: 401, startPoint y: 109, endPoint x: 348, endPoint y: 121, distance: 53.8
click at [348, 121] on div "Filtros Id Hospital CUIT/Nombre Seleccionar Area Seleccionar Area Fecha inicio …" at bounding box center [296, 116] width 408 height 76
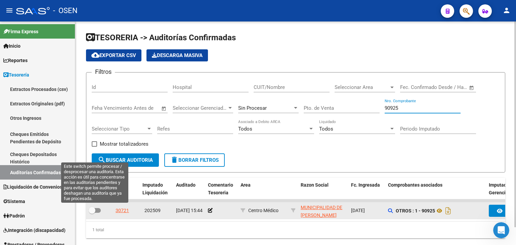
type input "90925"
click at [98, 211] on span at bounding box center [95, 210] width 12 height 5
click at [92, 213] on input "checkbox" at bounding box center [92, 213] width 0 height 0
checkbox input "true"
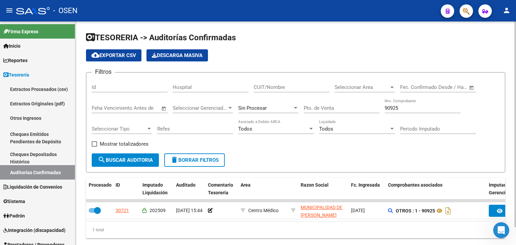
click at [394, 109] on input "90925" at bounding box center [423, 108] width 76 height 6
type input "6754"
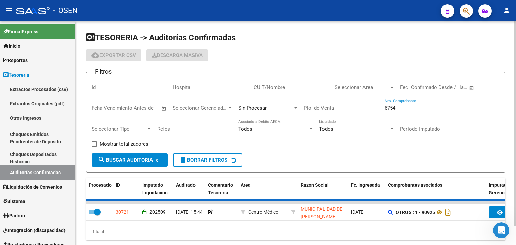
checkbox input "false"
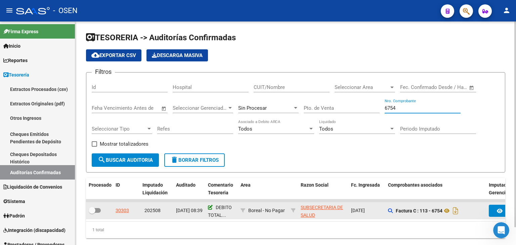
type input "6754"
click at [210, 206] on icon at bounding box center [210, 207] width 5 height 5
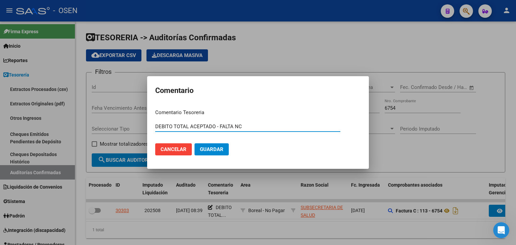
click at [243, 128] on input "DEBITO TOTAL ACEPTADO - FALTA NC" at bounding box center [247, 127] width 185 height 6
drag, startPoint x: 248, startPoint y: 128, endPoint x: 216, endPoint y: 127, distance: 31.6
click at [216, 127] on input "DEBITO TOTAL ACEPTADO - FALTA NC" at bounding box center [247, 127] width 185 height 6
type input "DEBITO TOTAL ACEPTADO NC 368 - OP 89002"
click at [195, 144] on button "Guardar" at bounding box center [212, 150] width 34 height 12
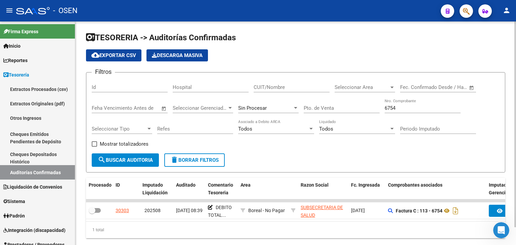
click at [411, 110] on input "6754" at bounding box center [423, 108] width 76 height 6
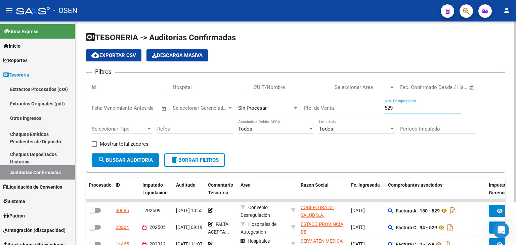
type input "529"
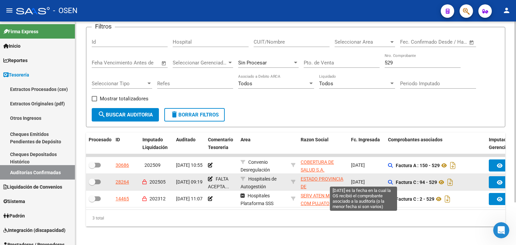
drag, startPoint x: 357, startPoint y: 152, endPoint x: 352, endPoint y: 178, distance: 26.0
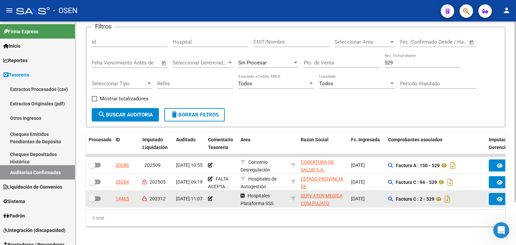
scroll to position [52, 0]
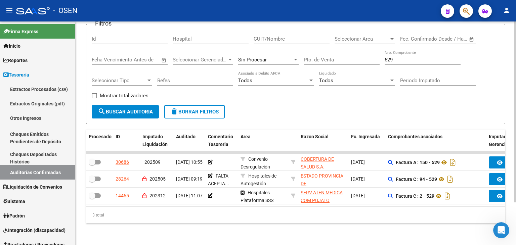
drag, startPoint x: 255, startPoint y: 201, endPoint x: 281, endPoint y: 203, distance: 26.0
click at [281, 203] on datatable-body "30686 202509 [DATE] 10:55 Convenio Desregulación COBERTURA DE SALUD S.A. - 3070…" at bounding box center [296, 178] width 420 height 55
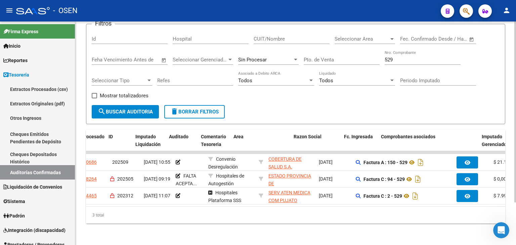
scroll to position [0, 0]
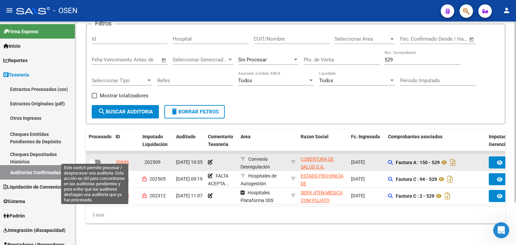
click at [99, 160] on span at bounding box center [95, 162] width 12 height 5
click at [92, 165] on input "checkbox" at bounding box center [92, 165] width 0 height 0
checkbox input "true"
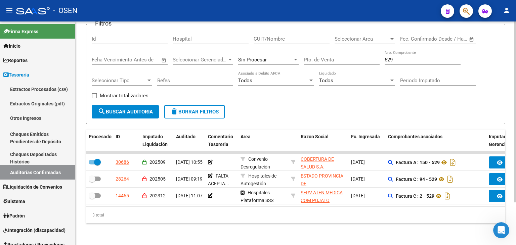
click at [393, 57] on input "529" at bounding box center [423, 60] width 76 height 6
click at [392, 60] on div "529 Nro. Comprobante" at bounding box center [423, 57] width 76 height 14
click at [390, 57] on input "529" at bounding box center [423, 60] width 76 height 6
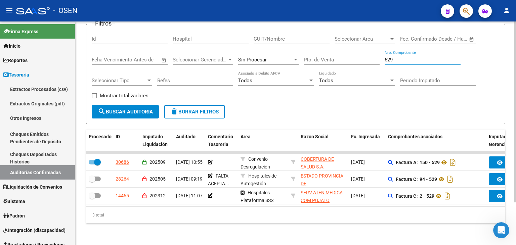
click at [390, 57] on input "529" at bounding box center [423, 60] width 76 height 6
type input "528"
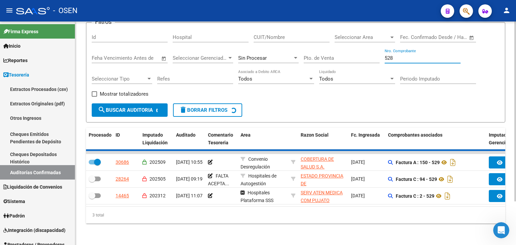
checkbox input "false"
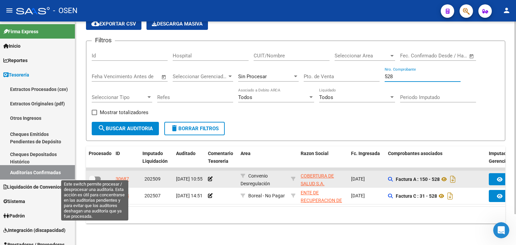
type input "528"
click at [98, 177] on span at bounding box center [95, 179] width 12 height 5
click at [92, 182] on input "checkbox" at bounding box center [92, 182] width 0 height 0
checkbox input "true"
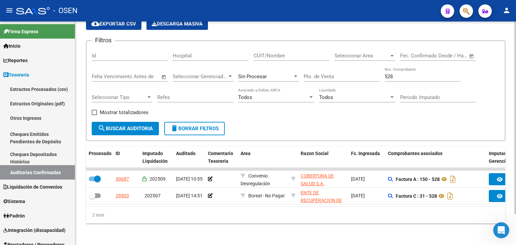
click at [412, 74] on input "528" at bounding box center [423, 77] width 76 height 6
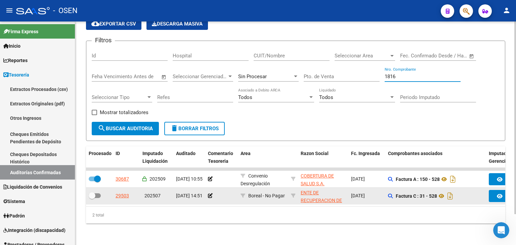
type input "18164"
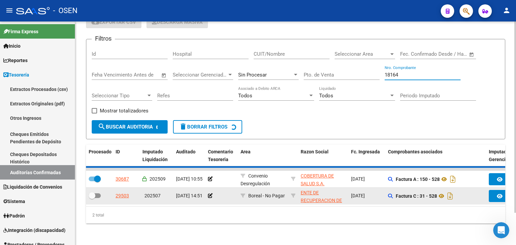
checkbox input "false"
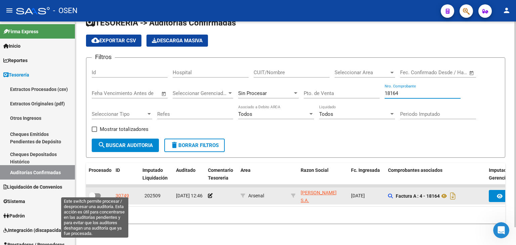
type input "18164"
click at [93, 193] on span at bounding box center [92, 196] width 7 height 7
click at [92, 198] on input "checkbox" at bounding box center [92, 198] width 0 height 0
checkbox input "true"
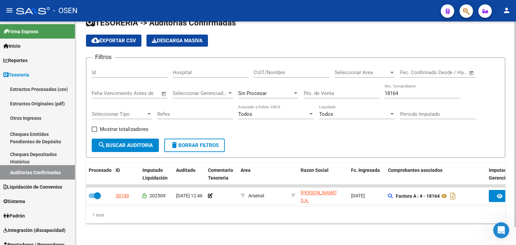
click at [410, 92] on div "18164 Nro. Comprobante" at bounding box center [423, 91] width 76 height 14
click at [405, 90] on input "18164" at bounding box center [423, 93] width 76 height 6
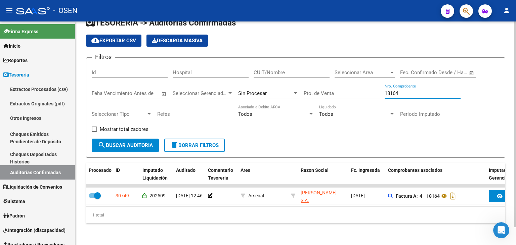
click at [405, 90] on input "18164" at bounding box center [423, 93] width 76 height 6
type input "100925"
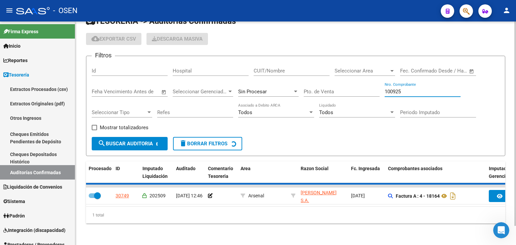
checkbox input "false"
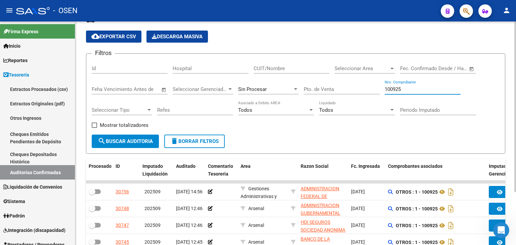
type input "100925"
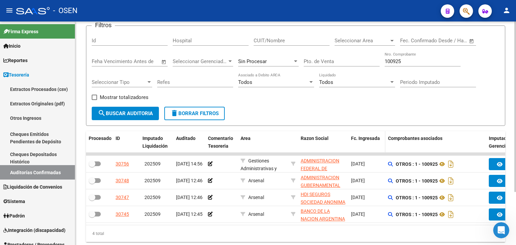
scroll to position [52, 0]
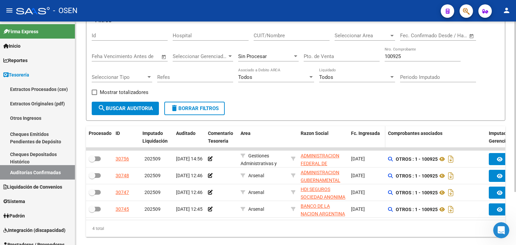
drag, startPoint x: 350, startPoint y: 142, endPoint x: 350, endPoint y: 147, distance: 5.0
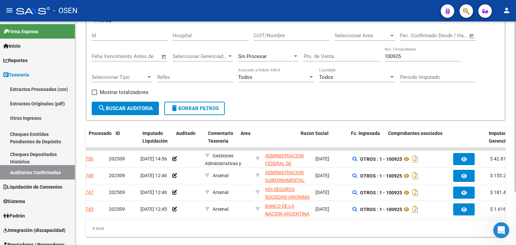
scroll to position [0, 0]
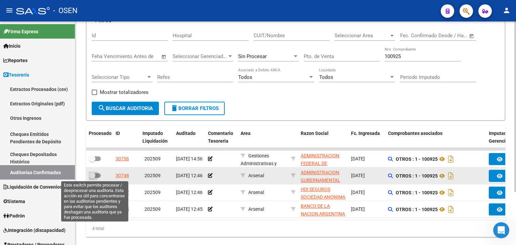
click at [95, 174] on span at bounding box center [95, 175] width 12 height 5
click at [92, 178] on input "checkbox" at bounding box center [92, 178] width 0 height 0
checkbox input "true"
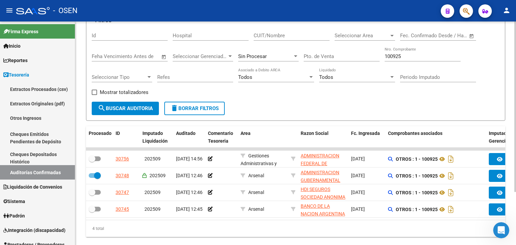
click at [409, 53] on input "100925" at bounding box center [423, 56] width 76 height 6
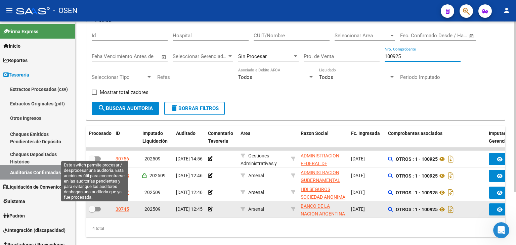
click at [96, 210] on span at bounding box center [95, 209] width 12 height 5
click at [92, 212] on input "checkbox" at bounding box center [92, 212] width 0 height 0
checkbox input "true"
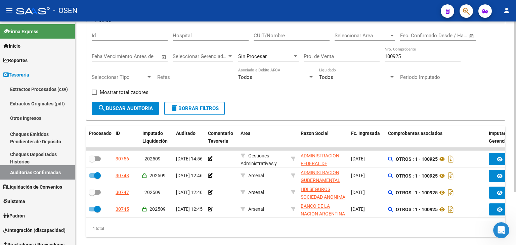
click at [413, 57] on input "100925" at bounding box center [423, 56] width 76 height 6
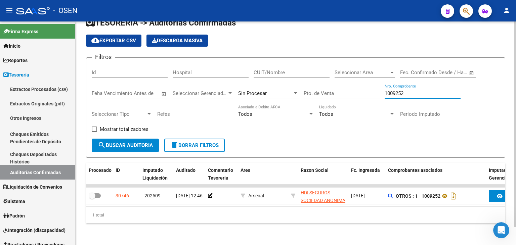
scroll to position [19, 0]
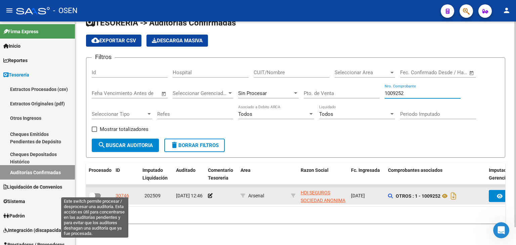
type input "1009252"
click at [97, 194] on span at bounding box center [95, 196] width 12 height 5
click at [92, 198] on input "checkbox" at bounding box center [92, 198] width 0 height 0
checkbox input "true"
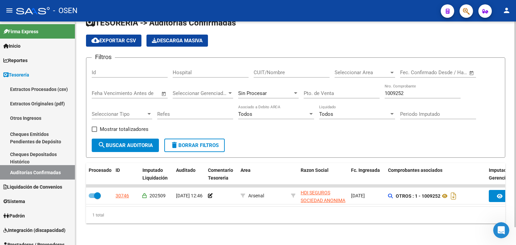
drag, startPoint x: 413, startPoint y: 88, endPoint x: 409, endPoint y: 88, distance: 4.1
click at [413, 90] on input "1009252" at bounding box center [423, 93] width 76 height 6
type input "100925"
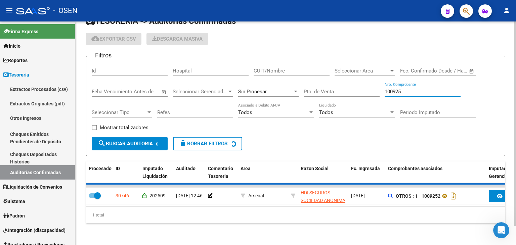
checkbox input "false"
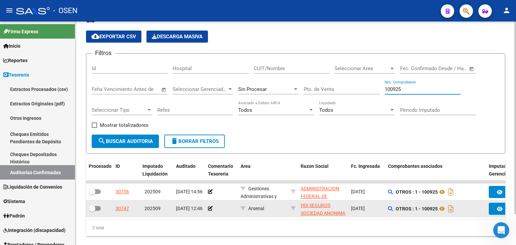
type input "100925"
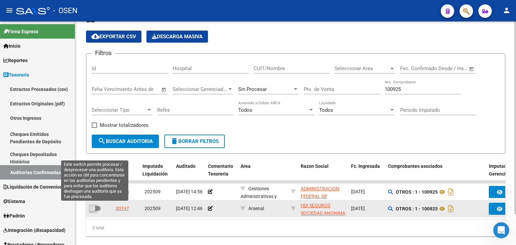
click at [97, 208] on span at bounding box center [95, 208] width 12 height 5
click at [92, 211] on input "checkbox" at bounding box center [92, 211] width 0 height 0
checkbox input "true"
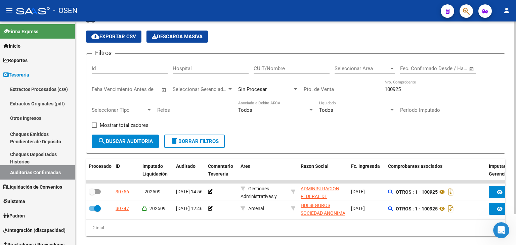
click at [414, 94] on div "100925 Nro. Comprobante" at bounding box center [423, 90] width 76 height 21
click at [416, 90] on input "100925" at bounding box center [423, 89] width 76 height 6
drag, startPoint x: 423, startPoint y: 96, endPoint x: 416, endPoint y: 86, distance: 12.2
click at [422, 95] on div "100925 Nro. Comprobante" at bounding box center [423, 90] width 76 height 21
click at [416, 86] on input "100925" at bounding box center [423, 89] width 76 height 6
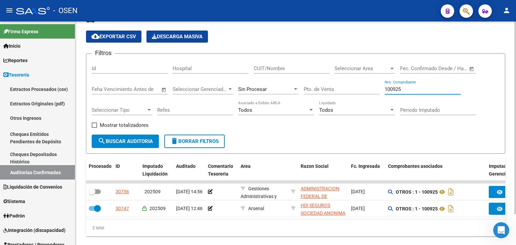
click at [416, 86] on input "100925" at bounding box center [423, 89] width 76 height 6
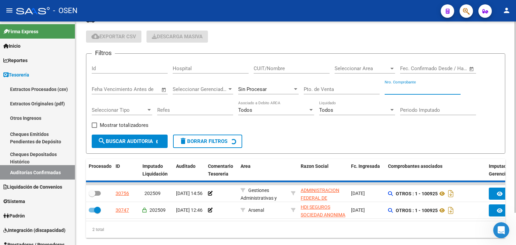
checkbox input "false"
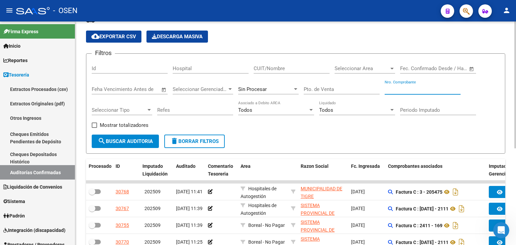
click at [404, 132] on div "Filtros Id Hospital CUIT/Nombre Seleccionar Area Seleccionar Area Fecha inicio …" at bounding box center [296, 97] width 408 height 76
click at [396, 88] on input "Nro. Comprobante" at bounding box center [423, 89] width 76 height 6
click at [262, 86] on span "Sin Procesar" at bounding box center [252, 89] width 29 height 6
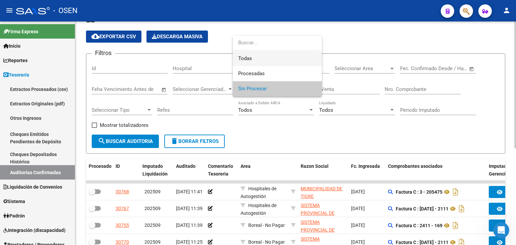
click at [254, 59] on span "Todas" at bounding box center [277, 58] width 78 height 15
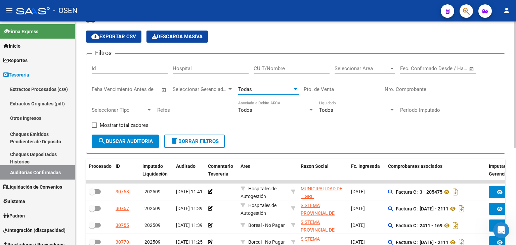
click at [278, 84] on div "Todas" at bounding box center [268, 87] width 61 height 14
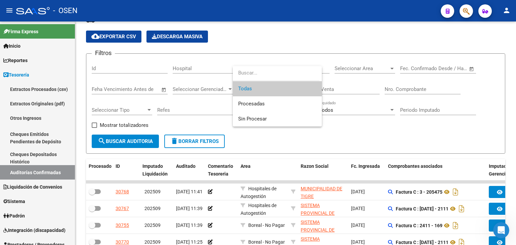
click at [401, 92] on div at bounding box center [258, 122] width 516 height 245
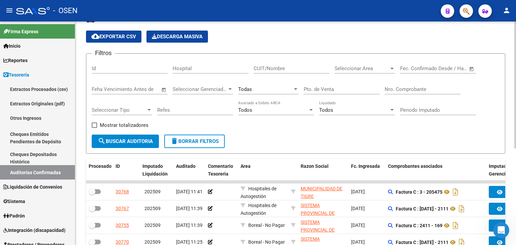
click at [402, 89] on input "Nro. Comprobante" at bounding box center [423, 89] width 76 height 6
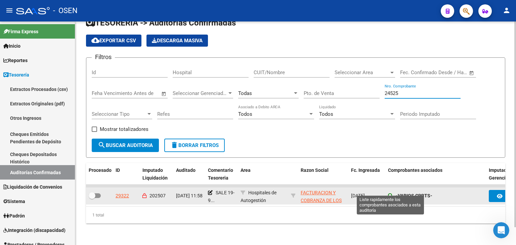
click at [390, 194] on icon at bounding box center [390, 196] width 5 height 5
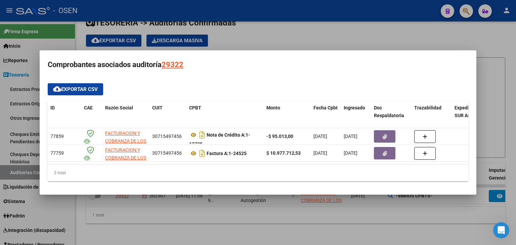
click at [383, 205] on div at bounding box center [258, 122] width 516 height 245
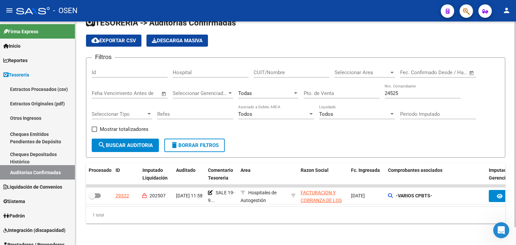
click at [395, 90] on input "24525" at bounding box center [423, 93] width 76 height 6
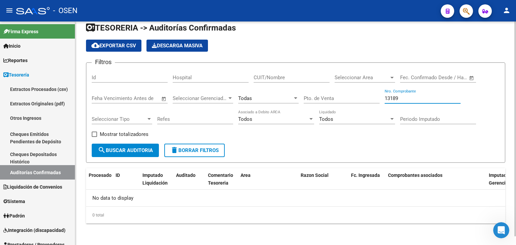
scroll to position [9, 0]
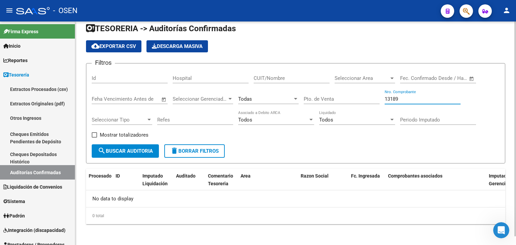
type input "13189"
click at [266, 96] on div "Todas" at bounding box center [265, 99] width 54 height 6
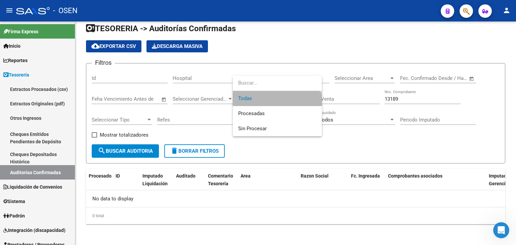
click at [260, 99] on span "Todas" at bounding box center [277, 98] width 78 height 15
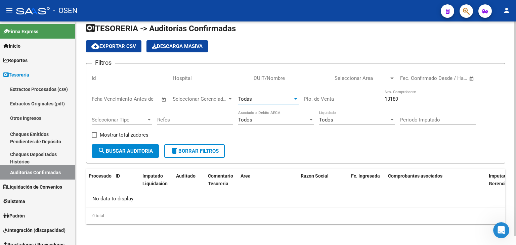
click at [257, 96] on div "Todas" at bounding box center [265, 99] width 54 height 6
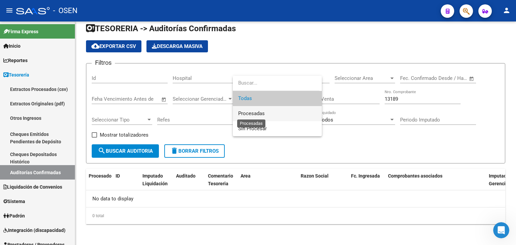
click at [254, 113] on span "Procesadas" at bounding box center [251, 114] width 27 height 6
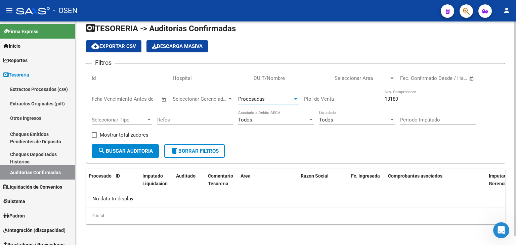
click at [143, 154] on span "search Buscar Auditoria" at bounding box center [125, 151] width 55 height 6
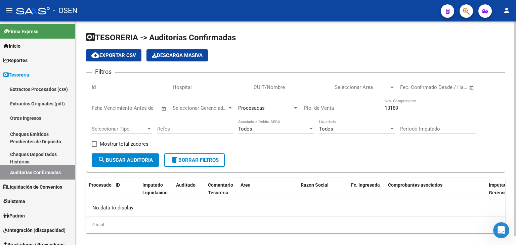
click at [281, 107] on div "Procesadas" at bounding box center [265, 108] width 54 height 6
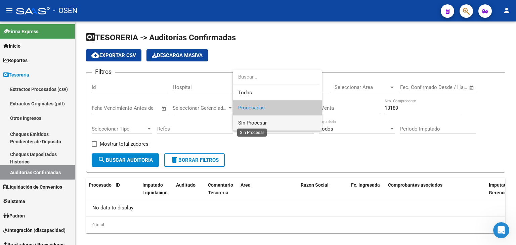
click at [264, 126] on span "Sin Procesar" at bounding box center [277, 123] width 78 height 15
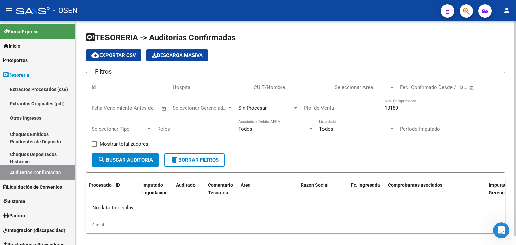
click at [131, 160] on span "search Buscar Auditoria" at bounding box center [125, 160] width 55 height 6
click at [282, 101] on div "Sin Procesar" at bounding box center [268, 106] width 61 height 14
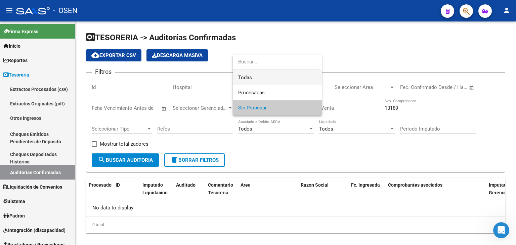
click at [262, 74] on span "Todas" at bounding box center [277, 77] width 78 height 15
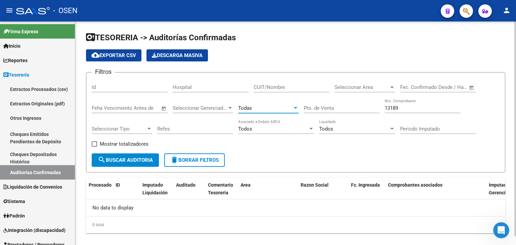
click at [128, 163] on button "search Buscar Auditoria" at bounding box center [125, 160] width 67 height 13
click at [278, 88] on input "CUIT/Nombre" at bounding box center [292, 87] width 76 height 6
click at [304, 43] on h1 "TESORERIA -> Auditorías Confirmadas" at bounding box center [296, 38] width 420 height 12
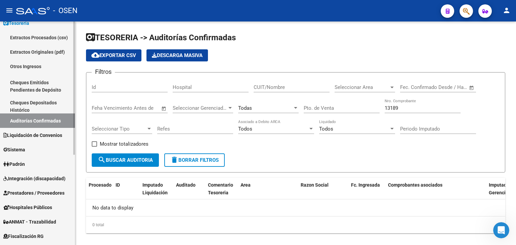
scroll to position [56, 0]
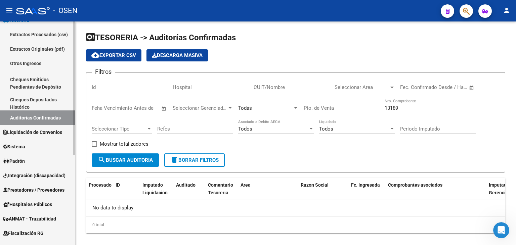
click at [74, 165] on div at bounding box center [74, 120] width 2 height 133
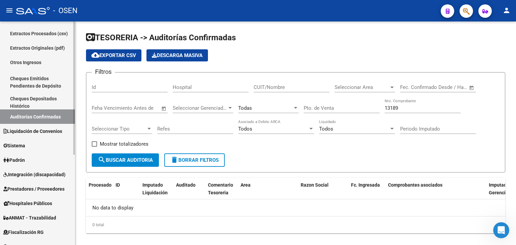
click at [38, 190] on span "Prestadores / Proveedores" at bounding box center [33, 189] width 61 height 7
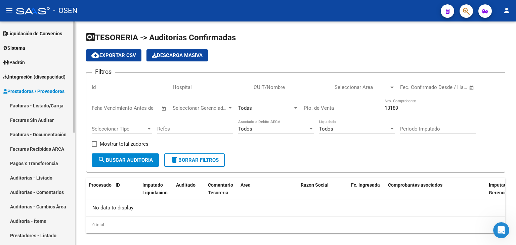
click at [47, 108] on link "Facturas - Listado/Carga" at bounding box center [37, 106] width 75 height 14
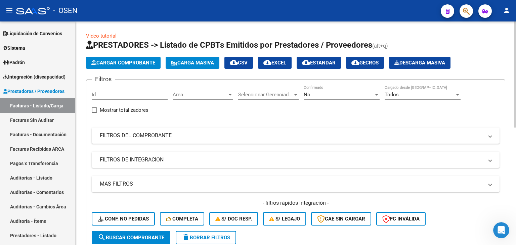
click at [362, 136] on mat-panel-title "FILTROS DEL COMPROBANTE" at bounding box center [292, 135] width 384 height 7
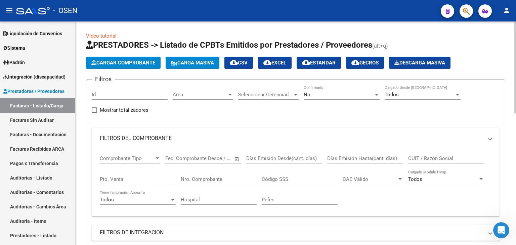
click at [350, 94] on div "No" at bounding box center [339, 95] width 70 height 6
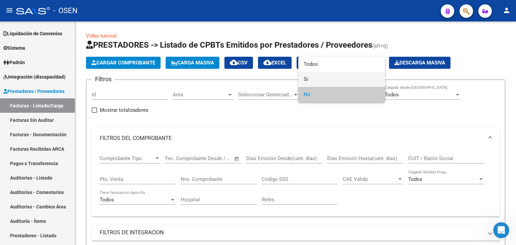
click at [318, 79] on span "Si" at bounding box center [342, 79] width 76 height 15
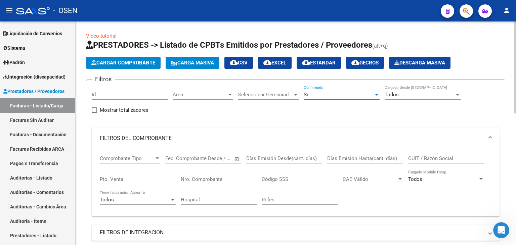
click at [348, 94] on div "Si" at bounding box center [339, 95] width 70 height 6
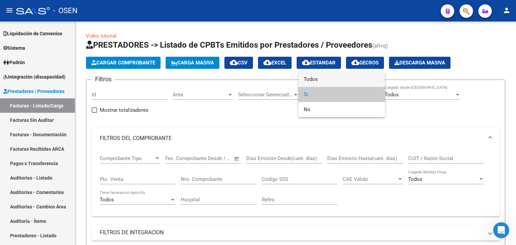
click at [320, 83] on span "Todos" at bounding box center [342, 79] width 76 height 15
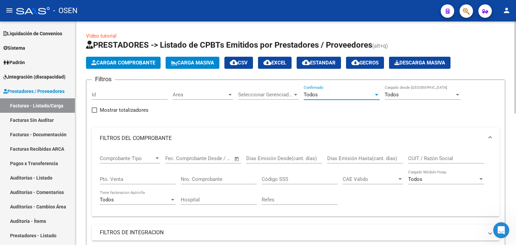
click at [414, 156] on input "CUIT / Razón Social" at bounding box center [446, 159] width 76 height 6
click at [213, 183] on div "Nro. Comprobante" at bounding box center [219, 177] width 76 height 14
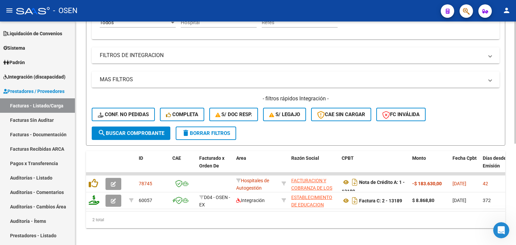
scroll to position [180, 0]
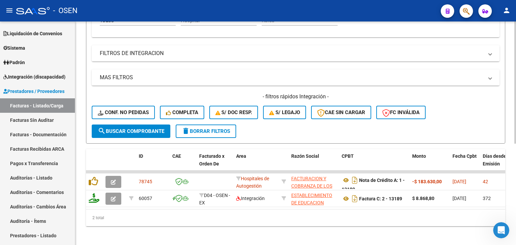
click at [503, 156] on div "Video tutorial PRESTADORES -> Listado de CPBTs Emitidos por Prestadores / Prove…" at bounding box center [296, 45] width 443 height 406
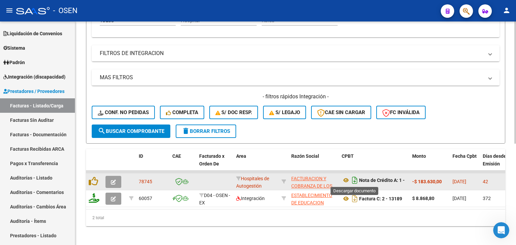
type input "13189"
click at [352, 179] on icon "Descargar documento" at bounding box center [355, 180] width 9 height 11
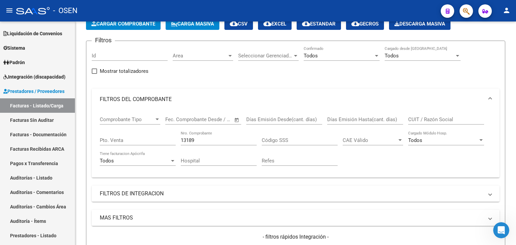
drag, startPoint x: 321, startPoint y: 141, endPoint x: 322, endPoint y: 106, distance: 34.3
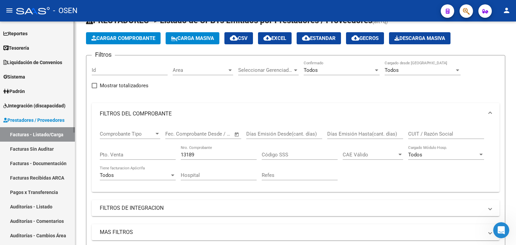
scroll to position [24, 0]
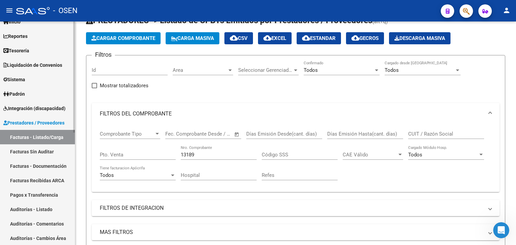
click at [74, 70] on div at bounding box center [74, 89] width 2 height 111
click at [42, 53] on link "Tesorería" at bounding box center [37, 50] width 75 height 14
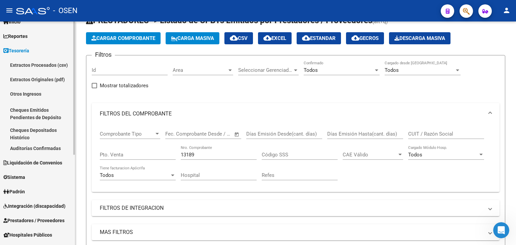
click at [32, 146] on link "Auditorías Confirmadas" at bounding box center [37, 148] width 75 height 14
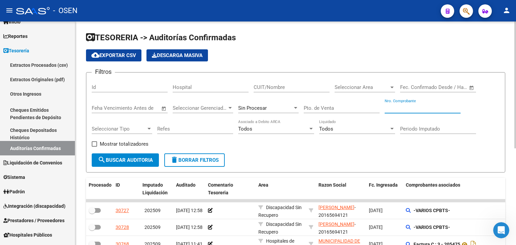
click at [422, 105] on input "Nro. Comprobante" at bounding box center [423, 108] width 76 height 6
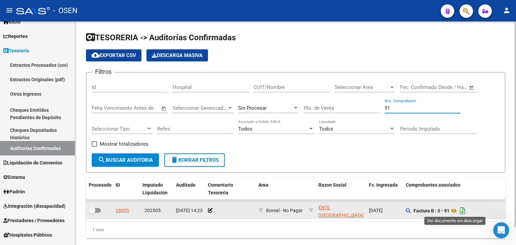
click at [462, 211] on icon "Descargar documento" at bounding box center [463, 211] width 9 height 11
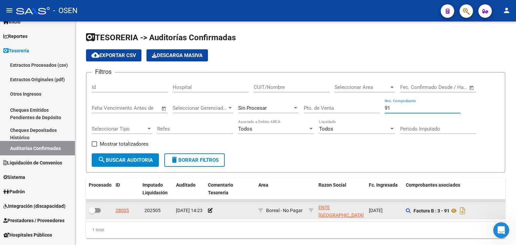
drag, startPoint x: 403, startPoint y: 108, endPoint x: 363, endPoint y: 114, distance: 40.2
click at [363, 114] on div "Filtros Id Hospital CUIT/Nombre Seleccionar Area Seleccionar Area Fecha inicio …" at bounding box center [296, 116] width 408 height 76
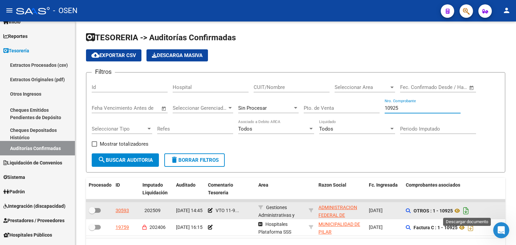
click at [467, 207] on icon "Descargar documento" at bounding box center [466, 211] width 9 height 11
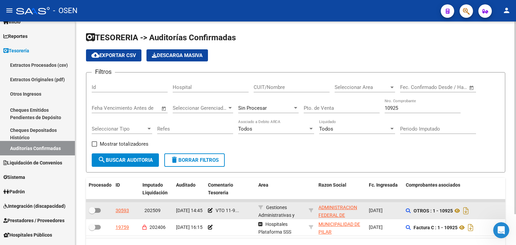
click at [215, 78] on div "Hospital" at bounding box center [211, 85] width 76 height 14
click at [401, 109] on input "10925" at bounding box center [423, 108] width 76 height 6
click at [391, 108] on input "10925" at bounding box center [423, 108] width 76 height 6
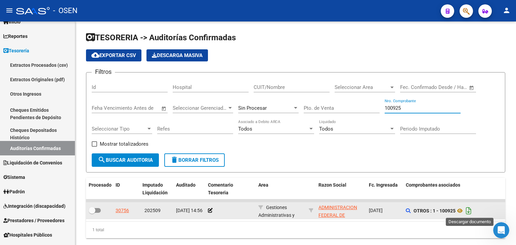
click at [470, 212] on icon "Descargar documento" at bounding box center [469, 211] width 9 height 11
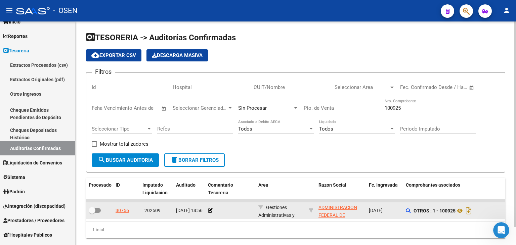
click at [212, 30] on div "TESORERIA -> Auditorías Confirmadas cloud_download Exportar CSV Descarga Masiva…" at bounding box center [295, 141] width 441 height 239
drag, startPoint x: 412, startPoint y: 110, endPoint x: 332, endPoint y: 108, distance: 80.0
click at [332, 108] on div "Filtros Id Hospital CUIT/Nombre Seleccionar Area Seleccionar Area Fecha inicio …" at bounding box center [296, 116] width 408 height 76
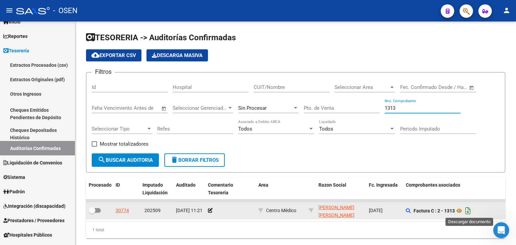
click at [469, 211] on icon "Descargar documento" at bounding box center [468, 211] width 9 height 11
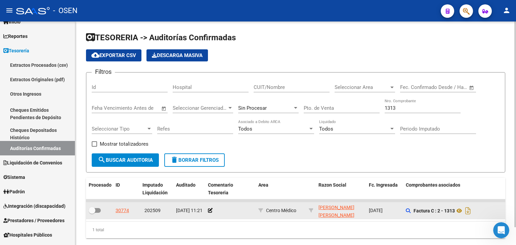
click at [214, 75] on form "Filtros Id Hospital CUIT/Nombre Seleccionar Area Seleccionar Area Fecha inicio …" at bounding box center [296, 122] width 420 height 101
drag, startPoint x: 417, startPoint y: 109, endPoint x: 324, endPoint y: 109, distance: 93.1
click at [325, 109] on div "Filtros Id Hospital CUIT/Nombre Seleccionar Area Seleccionar Area Fecha inicio …" at bounding box center [296, 116] width 408 height 76
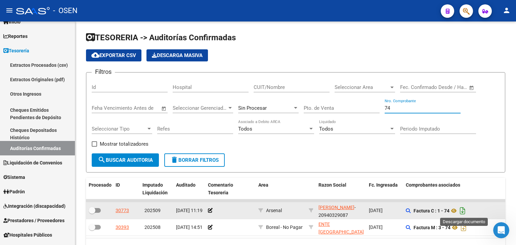
click at [463, 210] on icon "Descargar documento" at bounding box center [463, 211] width 9 height 11
drag, startPoint x: 396, startPoint y: 109, endPoint x: 316, endPoint y: 105, distance: 79.8
click at [382, 108] on div "Filtros Id Hospital CUIT/Nombre Seleccionar Area Seleccionar Area Fecha inicio …" at bounding box center [296, 116] width 408 height 76
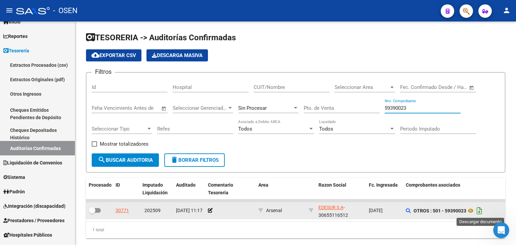
click at [479, 208] on icon "Descargar documento" at bounding box center [479, 211] width 9 height 11
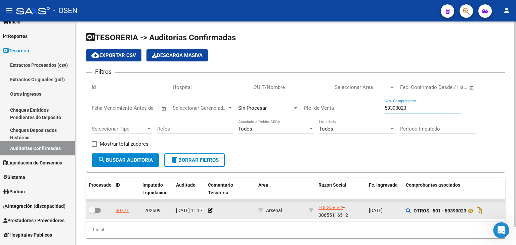
drag, startPoint x: 415, startPoint y: 109, endPoint x: 420, endPoint y: 110, distance: 4.8
click at [420, 110] on input "59390023" at bounding box center [423, 108] width 76 height 6
drag, startPoint x: 419, startPoint y: 110, endPoint x: 394, endPoint y: 110, distance: 24.6
click at [394, 110] on input "59390023" at bounding box center [423, 108] width 76 height 6
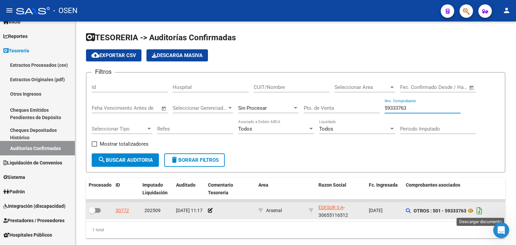
click at [479, 211] on icon "Descargar documento" at bounding box center [479, 211] width 9 height 11
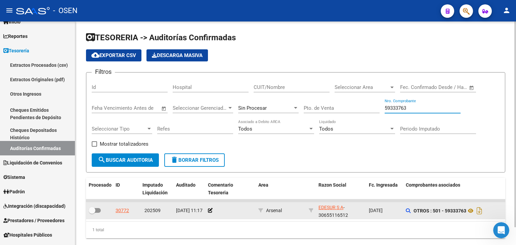
drag, startPoint x: 406, startPoint y: 107, endPoint x: 359, endPoint y: 110, distance: 46.9
click at [360, 108] on div "Filtros Id Hospital CUIT/Nombre Seleccionar Area Seleccionar Area Fecha inicio …" at bounding box center [296, 116] width 408 height 76
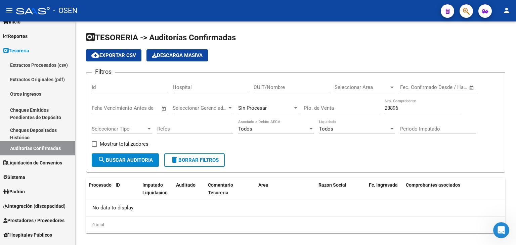
click at [184, 228] on div "0 total" at bounding box center [296, 225] width 420 height 17
click at [399, 109] on input "28896" at bounding box center [423, 108] width 76 height 6
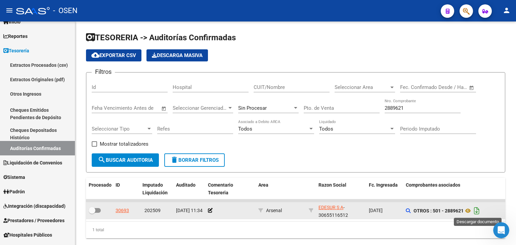
click at [481, 208] on icon "Descargar documento" at bounding box center [477, 211] width 9 height 11
drag, startPoint x: 176, startPoint y: 236, endPoint x: 262, endPoint y: 192, distance: 96.8
click at [177, 236] on div "1 total" at bounding box center [296, 230] width 420 height 17
click at [422, 105] on input "2889621" at bounding box center [423, 108] width 76 height 6
click at [402, 110] on input "2889621" at bounding box center [423, 108] width 76 height 6
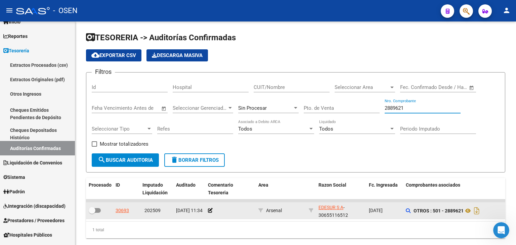
click at [403, 109] on input "2889621" at bounding box center [423, 108] width 76 height 6
click at [403, 112] on div "2889621 Nro. Comprobante" at bounding box center [423, 106] width 76 height 14
type input "45320933"
click at [481, 210] on icon "Descargar documento" at bounding box center [477, 211] width 9 height 11
